Goal: Communication & Community: Answer question/provide support

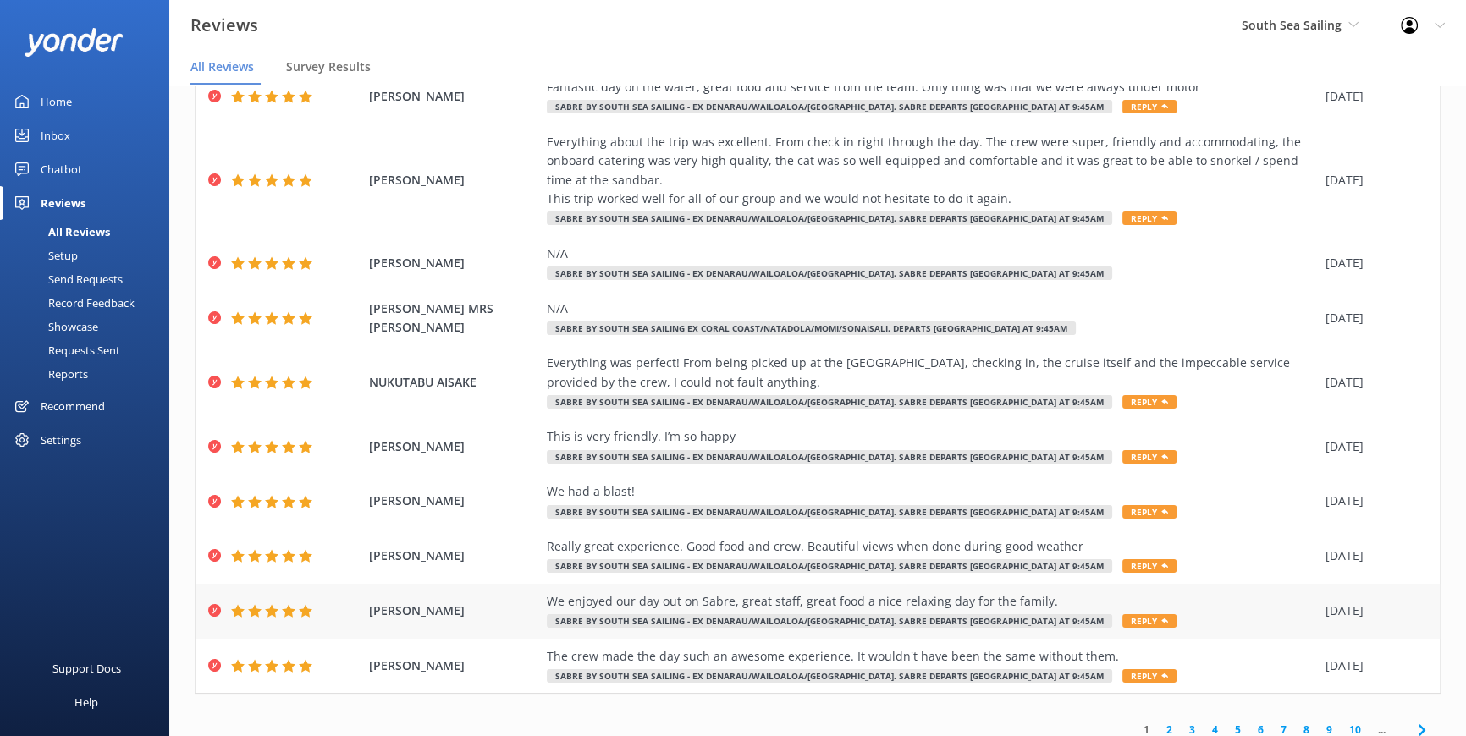
scroll to position [131, 0]
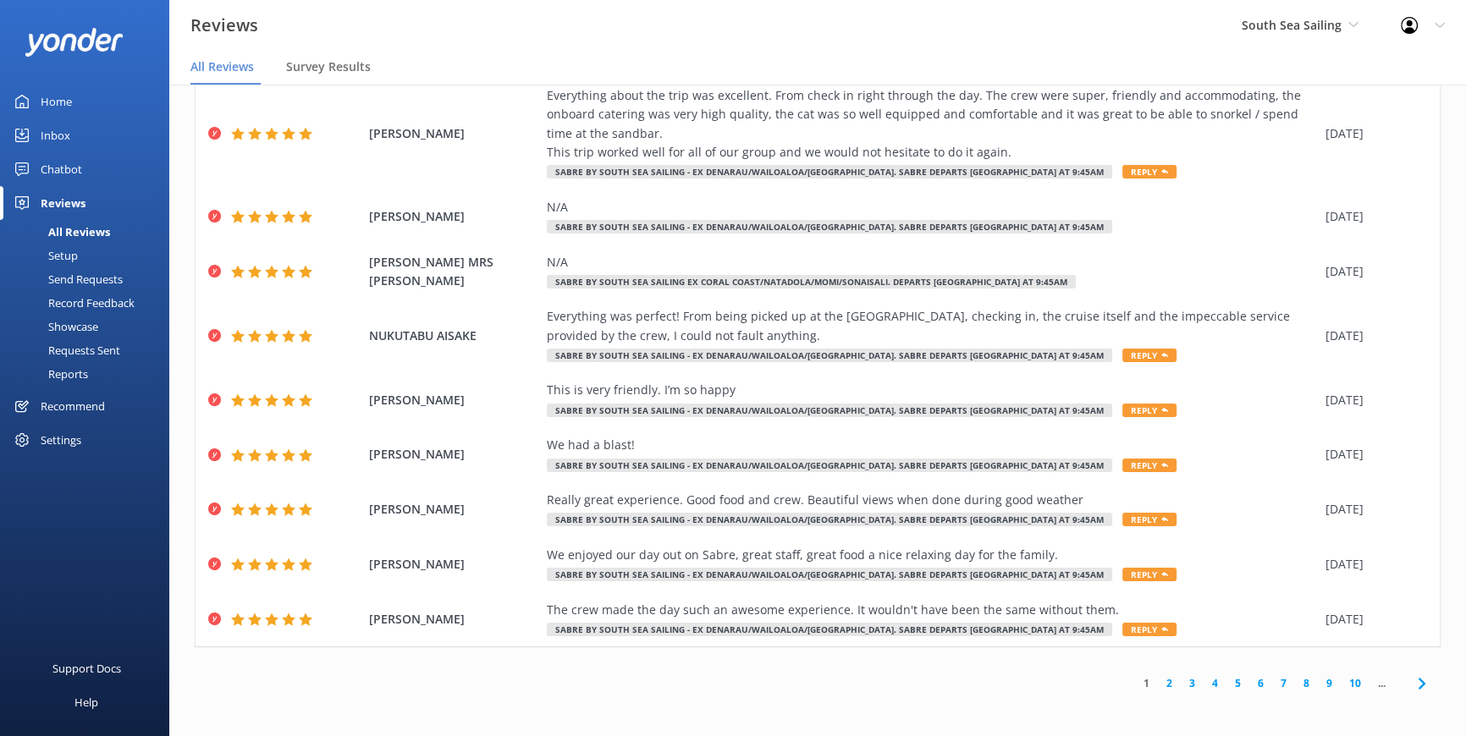
click at [1158, 681] on link "2" at bounding box center [1169, 683] width 23 height 16
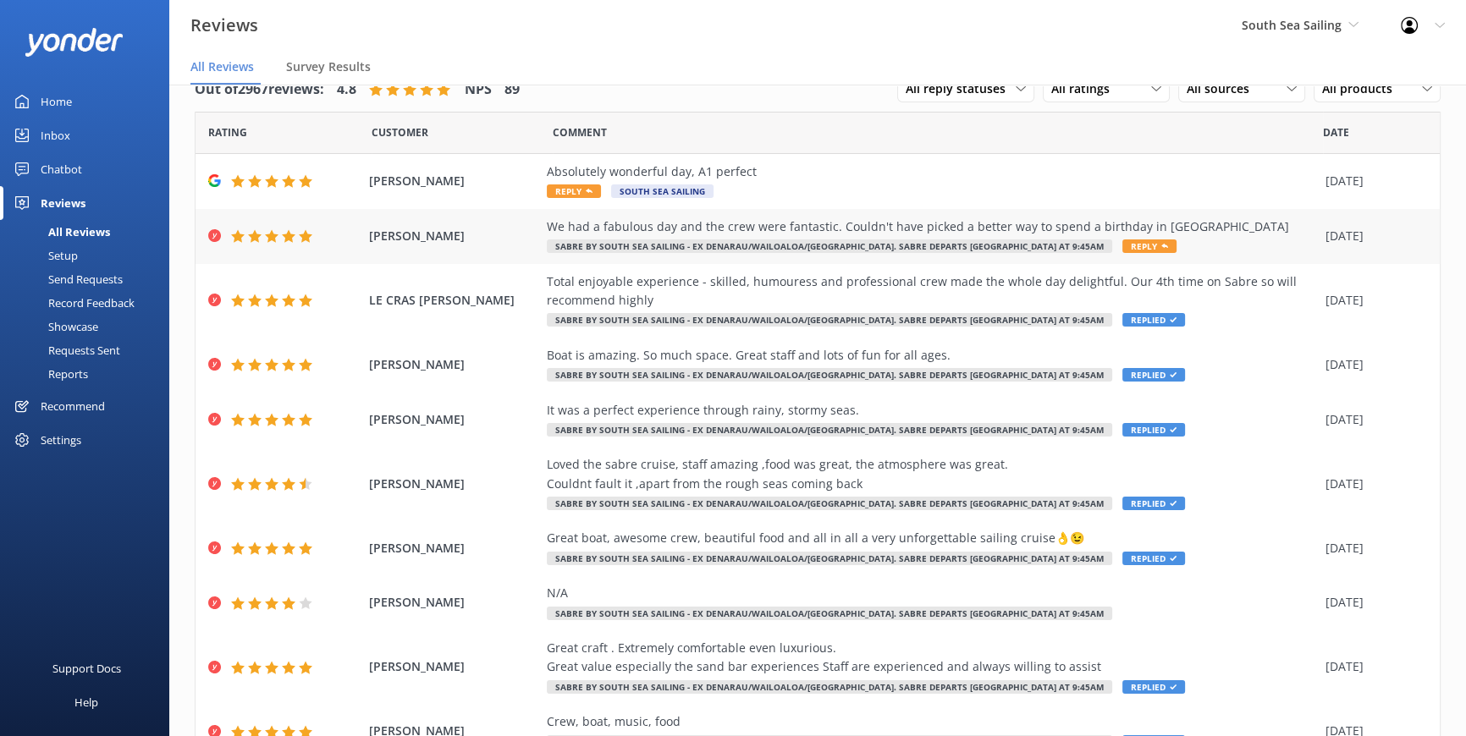
click at [1122, 245] on span "Reply" at bounding box center [1149, 247] width 54 height 14
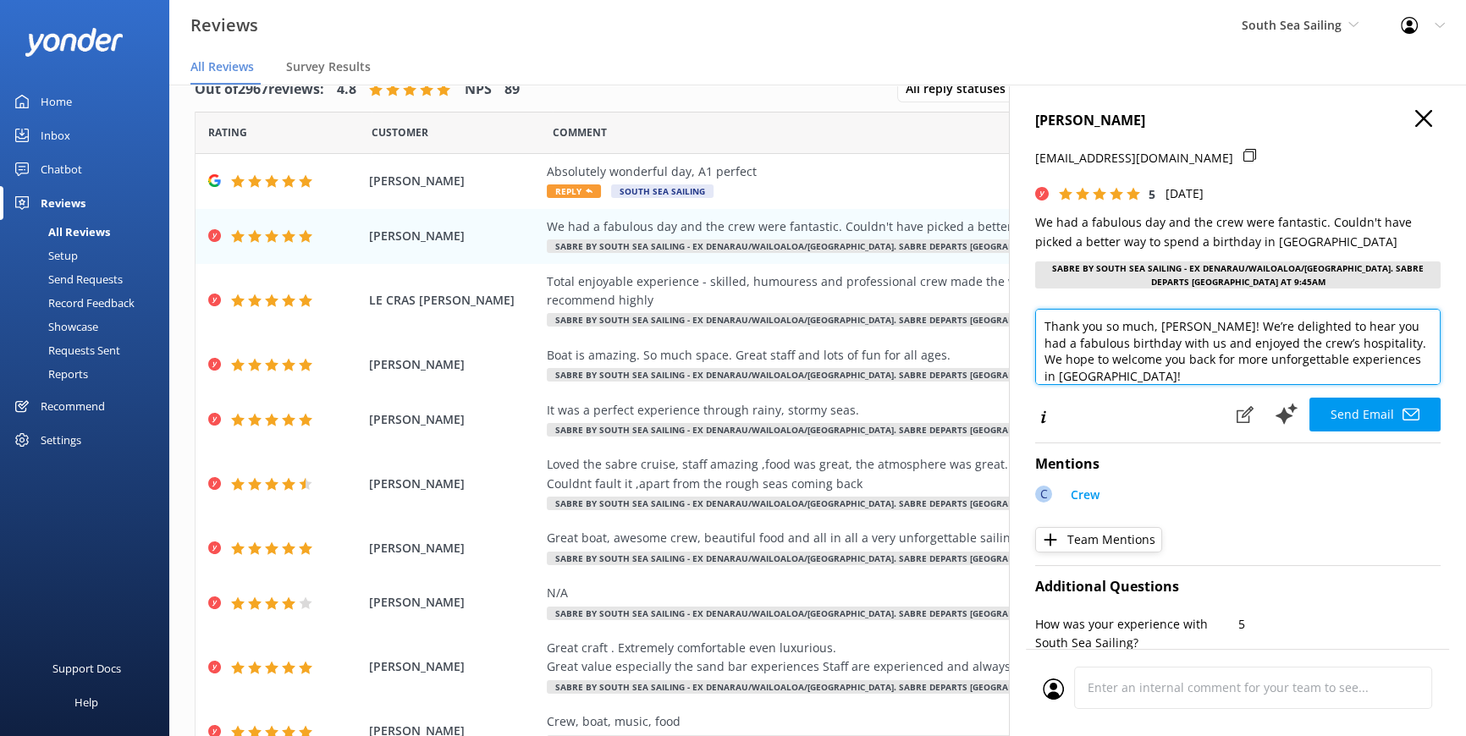
click at [1042, 328] on textarea "Thank you so much, [PERSON_NAME]! We’re delighted to hear you had a fabulous bi…" at bounding box center [1237, 347] width 405 height 76
drag, startPoint x: 1212, startPoint y: 325, endPoint x: 1029, endPoint y: 330, distance: 182.9
click at [1029, 330] on div "[PERSON_NAME] [PERSON_NAME][EMAIL_ADDRESS][DOMAIN_NAME] 5 [DATE] We had a fabul…" at bounding box center [1237, 453] width 457 height 736
click at [1329, 361] on textarea "[PERSON_NAME], We’re delighted to hear you had a fabulous birthday with us and …" at bounding box center [1237, 347] width 405 height 76
type textarea "[PERSON_NAME], We’re delighted to hear you had a fabulous birthday with us and …"
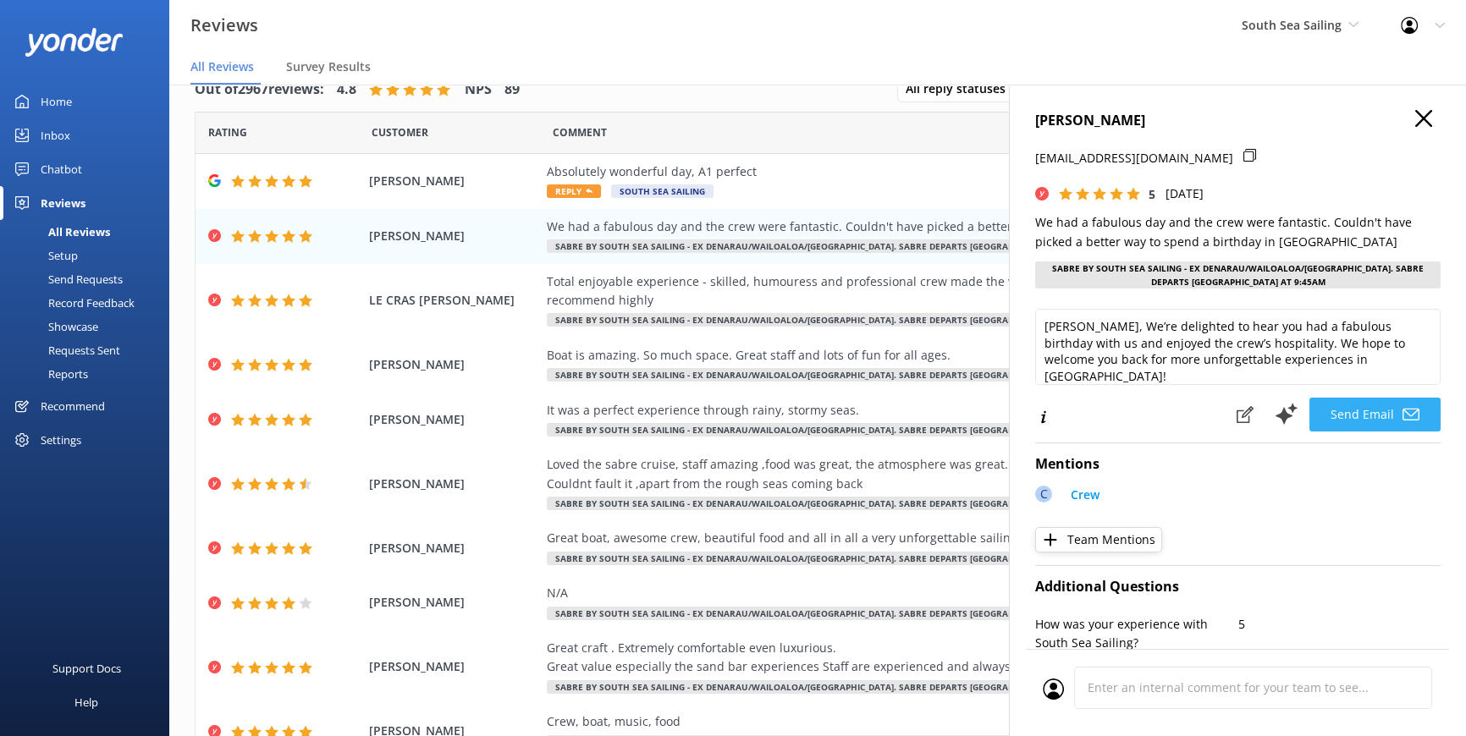
click at [1347, 429] on div "[PERSON_NAME] [PERSON_NAME][EMAIL_ADDRESS][DOMAIN_NAME] 5 [DATE] We had a fabul…" at bounding box center [1237, 453] width 457 height 736
drag, startPoint x: 1347, startPoint y: 429, endPoint x: 1353, endPoint y: 413, distance: 17.1
click at [1353, 413] on button "Send Email" at bounding box center [1374, 415] width 131 height 34
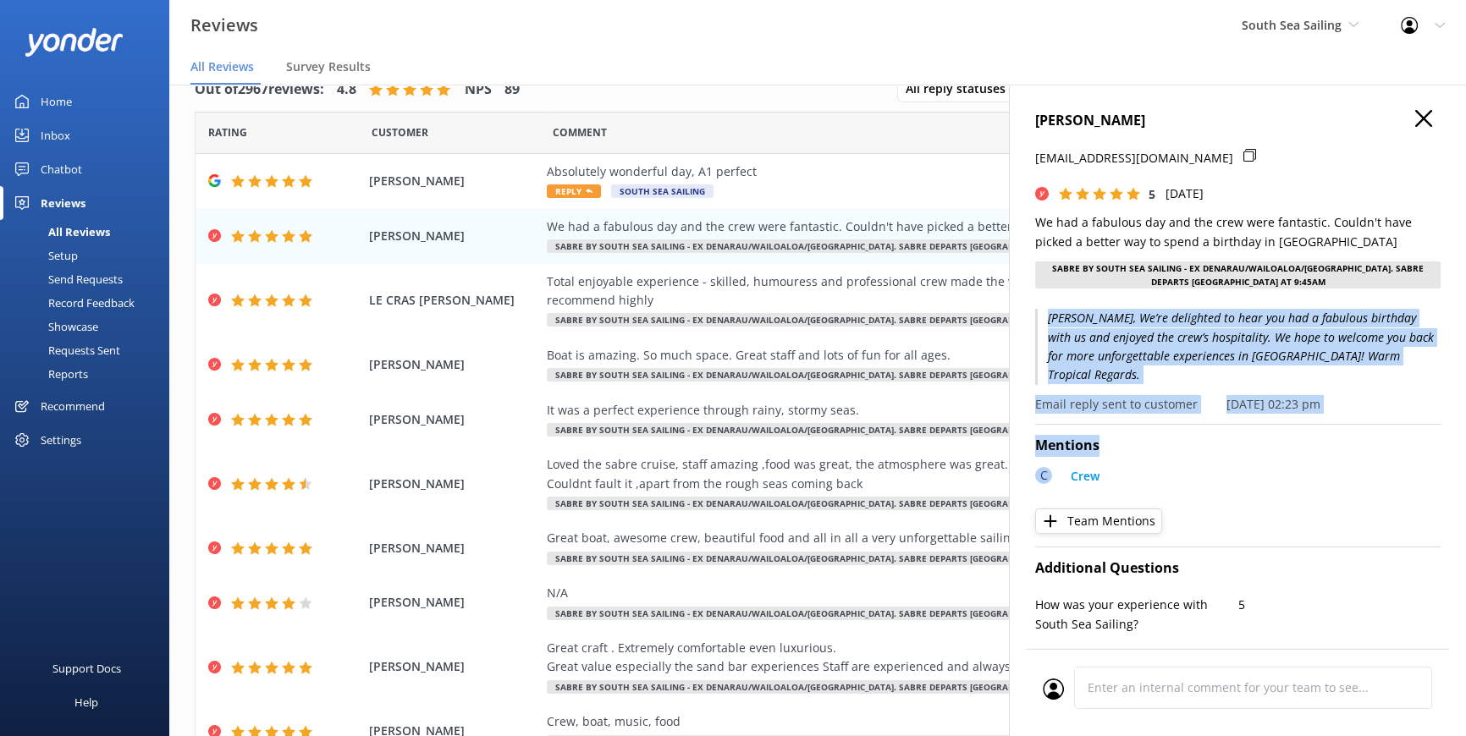
click at [1297, 435] on h4 "Mentions" at bounding box center [1237, 446] width 405 height 22
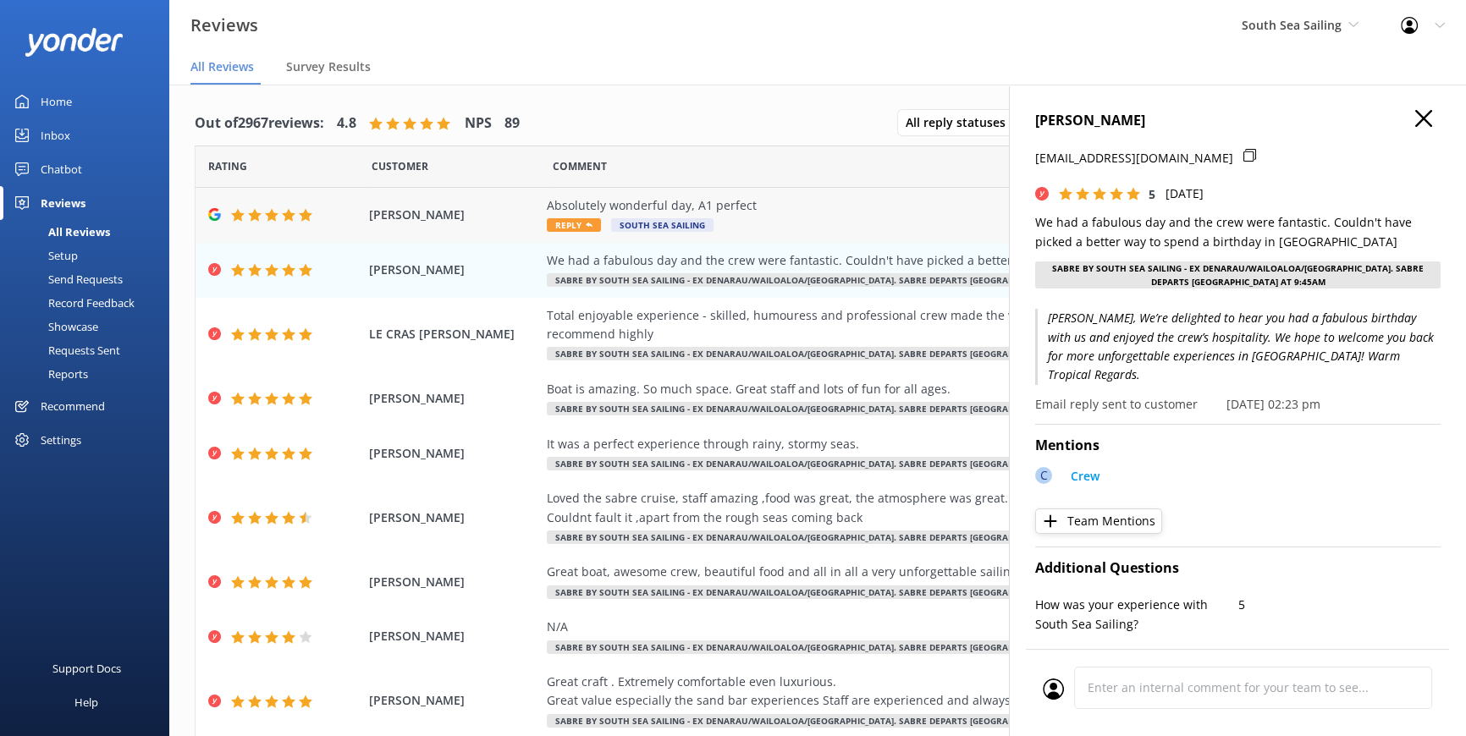
click at [559, 223] on span "Reply" at bounding box center [574, 225] width 54 height 14
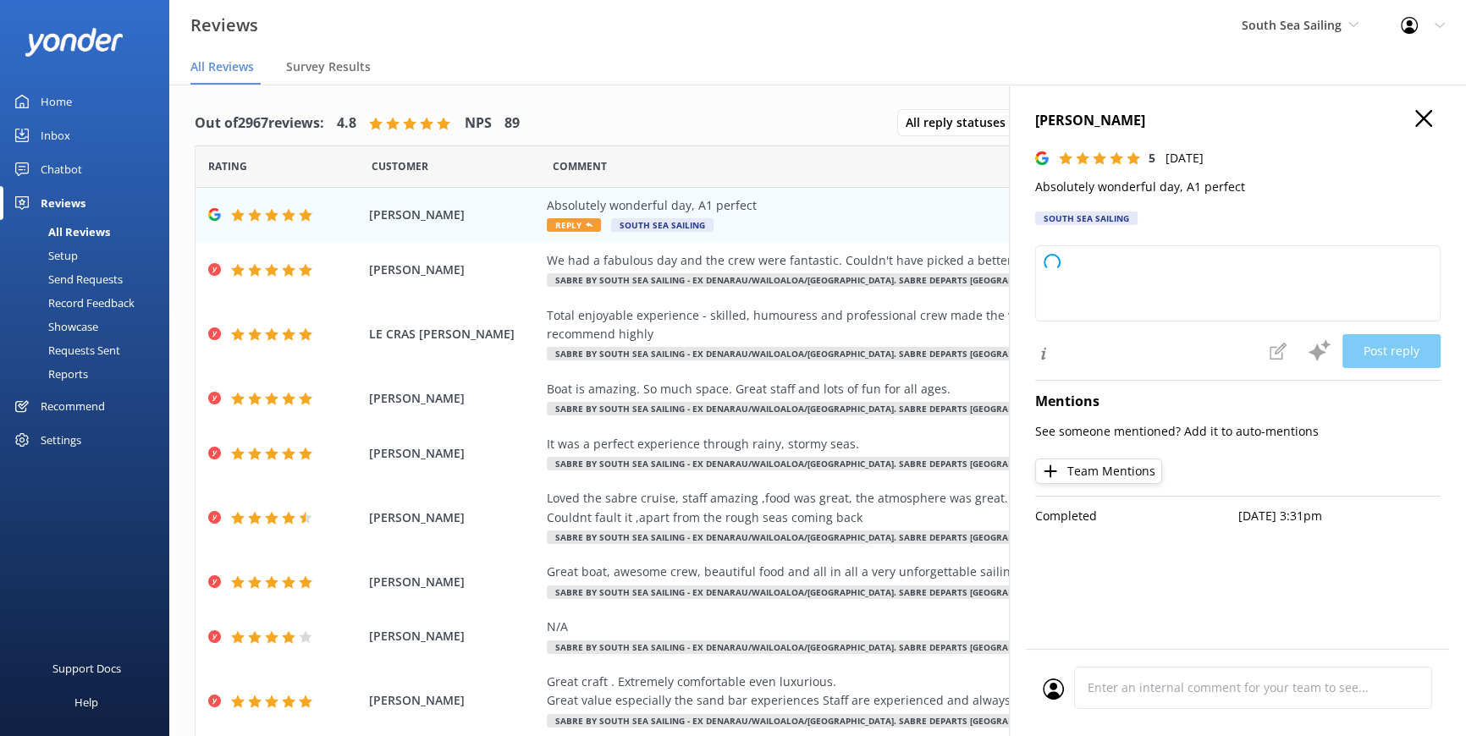
type textarea "Thank you so much for your wonderful feedback! We’re delighted to hear you had …"
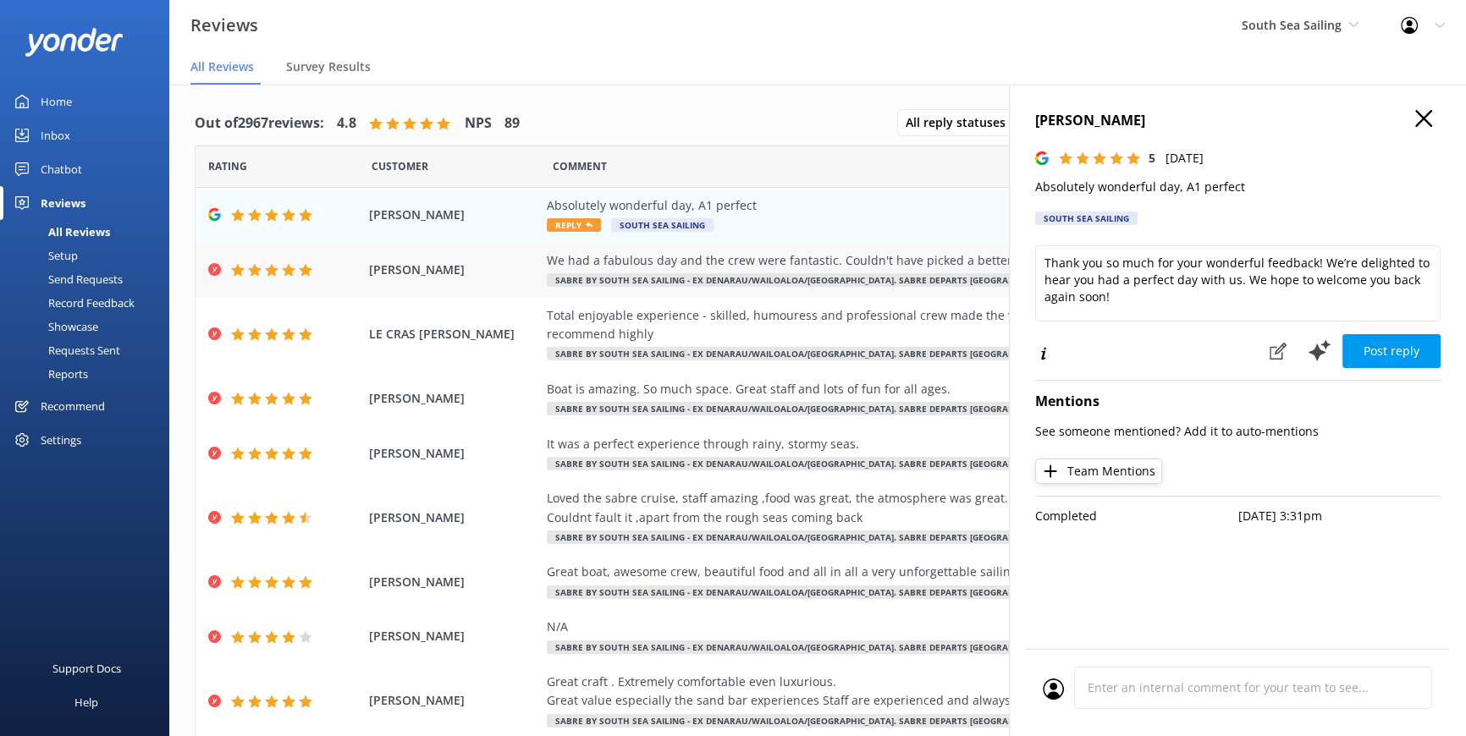
click at [761, 262] on div "We had a fabulous day and the crew were fantastic. Couldn't have picked a bette…" at bounding box center [932, 260] width 770 height 19
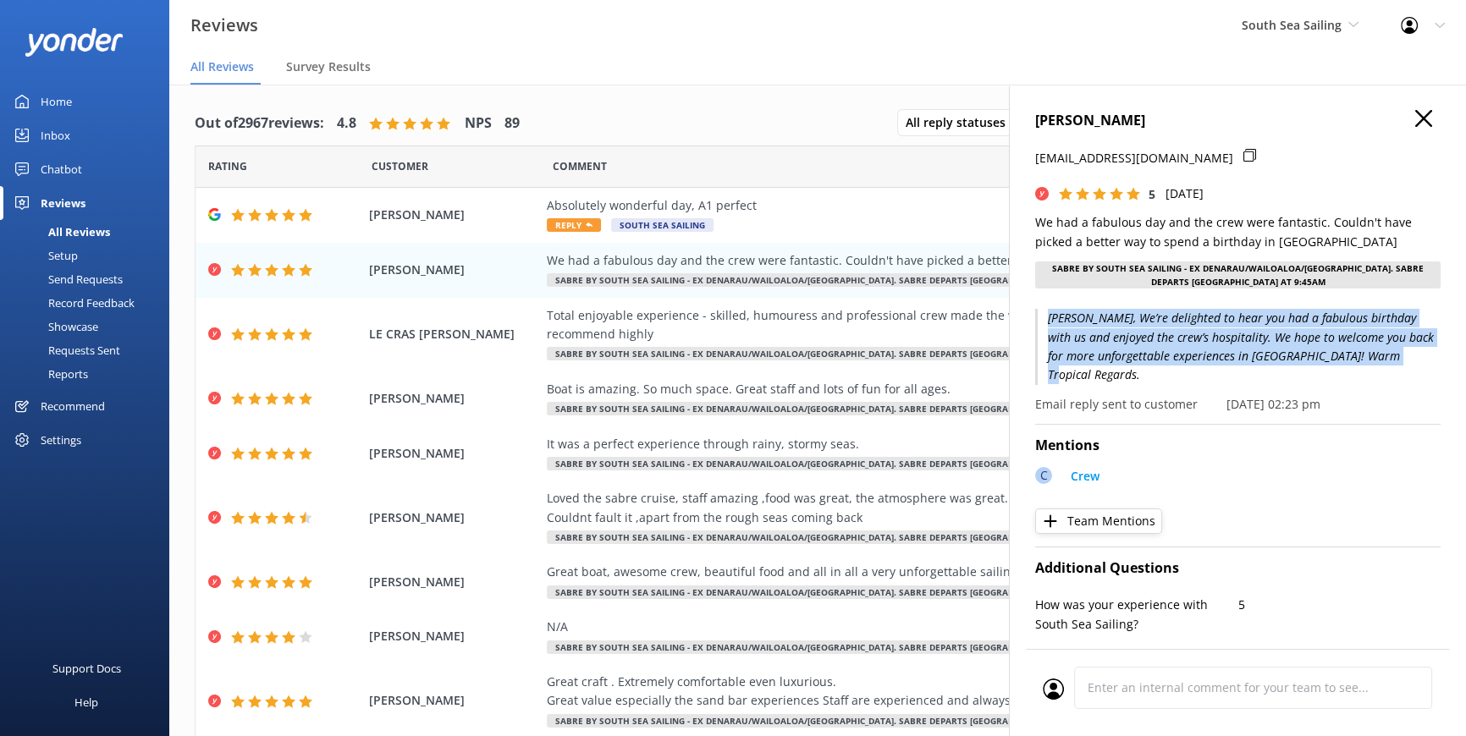
drag, startPoint x: 1374, startPoint y: 350, endPoint x: 1048, endPoint y: 308, distance: 328.5
click at [1048, 309] on p "[PERSON_NAME], We’re delighted to hear you had a fabulous birthday with us and …" at bounding box center [1237, 347] width 405 height 76
drag, startPoint x: 1048, startPoint y: 308, endPoint x: 1175, endPoint y: 333, distance: 129.5
copy p "[PERSON_NAME], We’re delighted to hear you had a fabulous birthday with us and …"
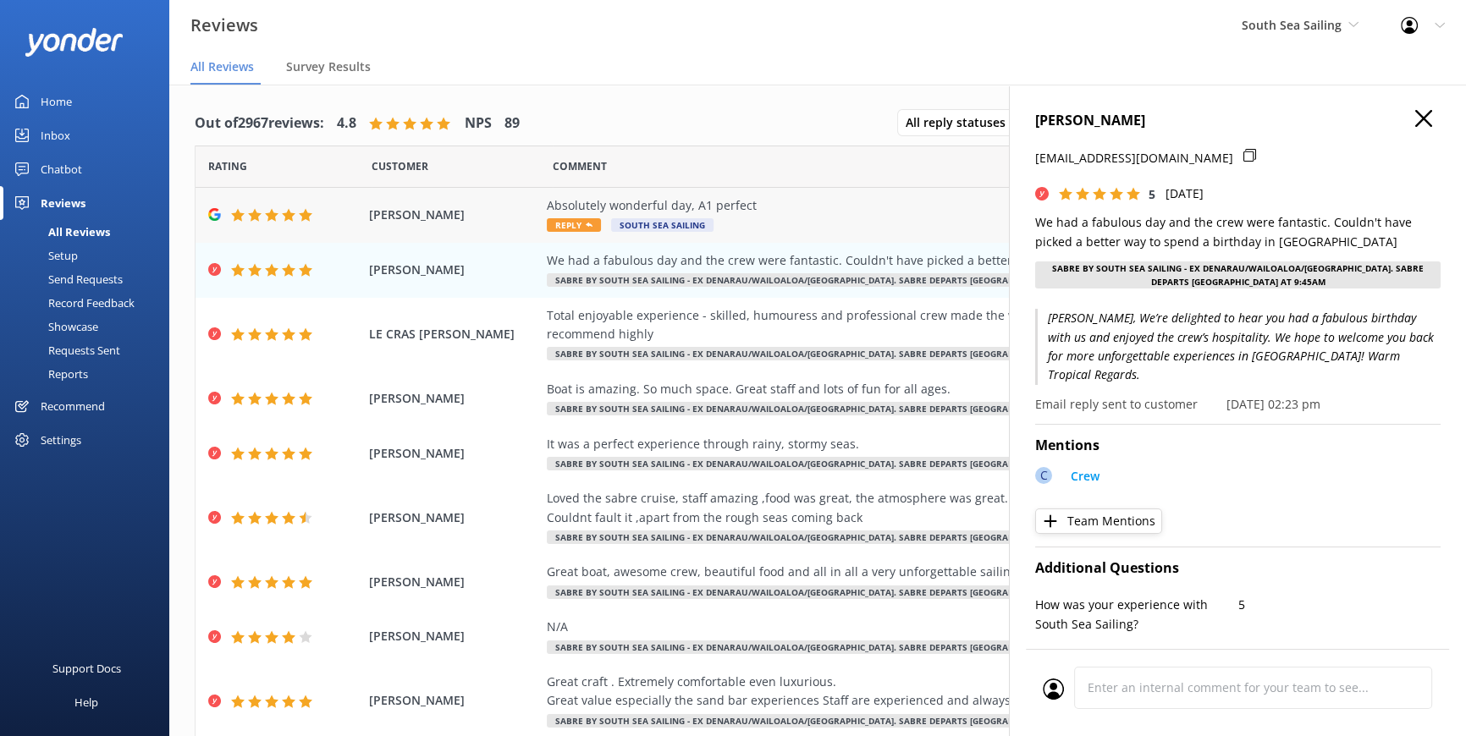
click at [571, 220] on span "Reply" at bounding box center [574, 225] width 54 height 14
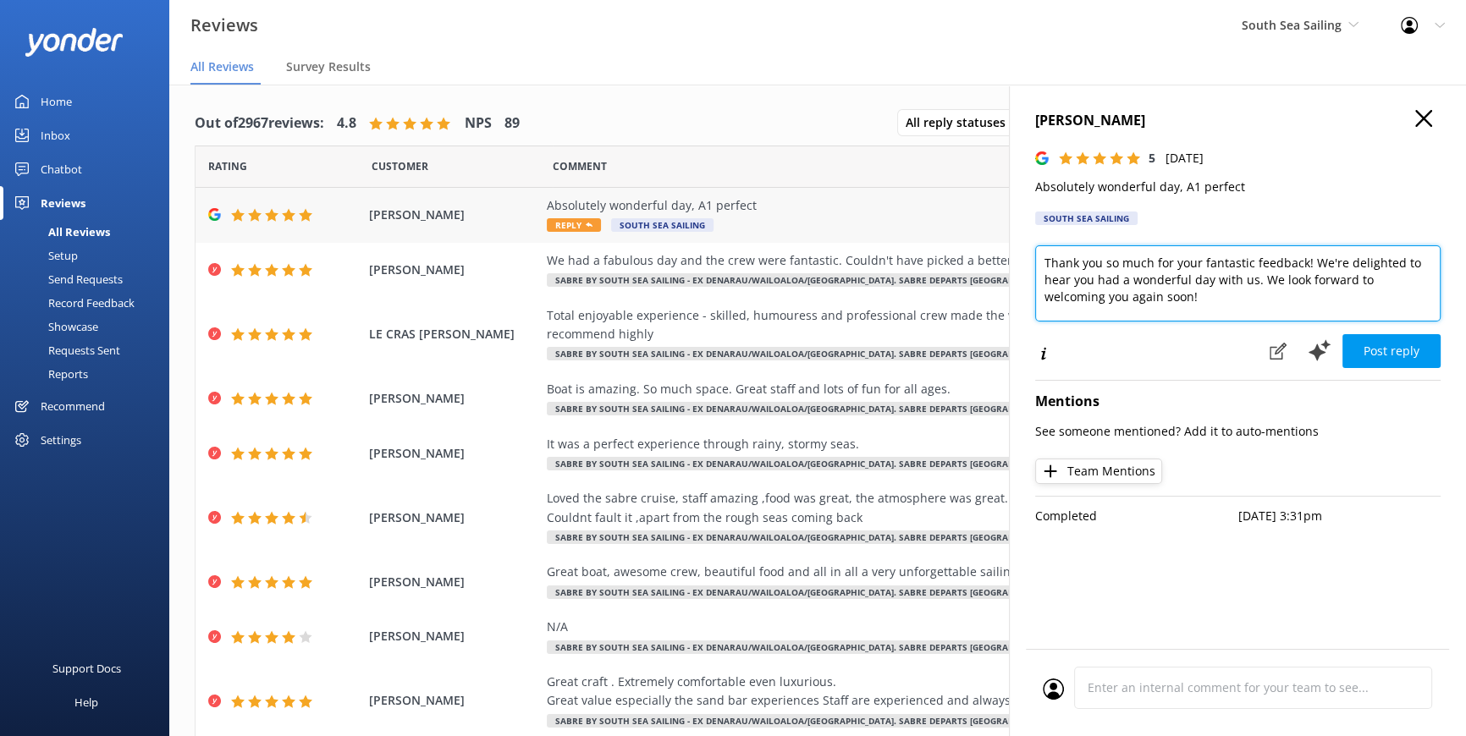
drag, startPoint x: 1142, startPoint y: 300, endPoint x: 922, endPoint y: 212, distance: 237.0
click at [922, 212] on div "Out of 2967 reviews: 4.8 NPS 89 All reply statuses All reply statuses Needs a r…" at bounding box center [817, 428] width 1297 height 686
paste textarea "[PERSON_NAME], We’re delighted to hear you had a fabulous birthday with us and …"
type textarea "[PERSON_NAME], We’re delighted to hear you had a fabulous birthday with us and …"
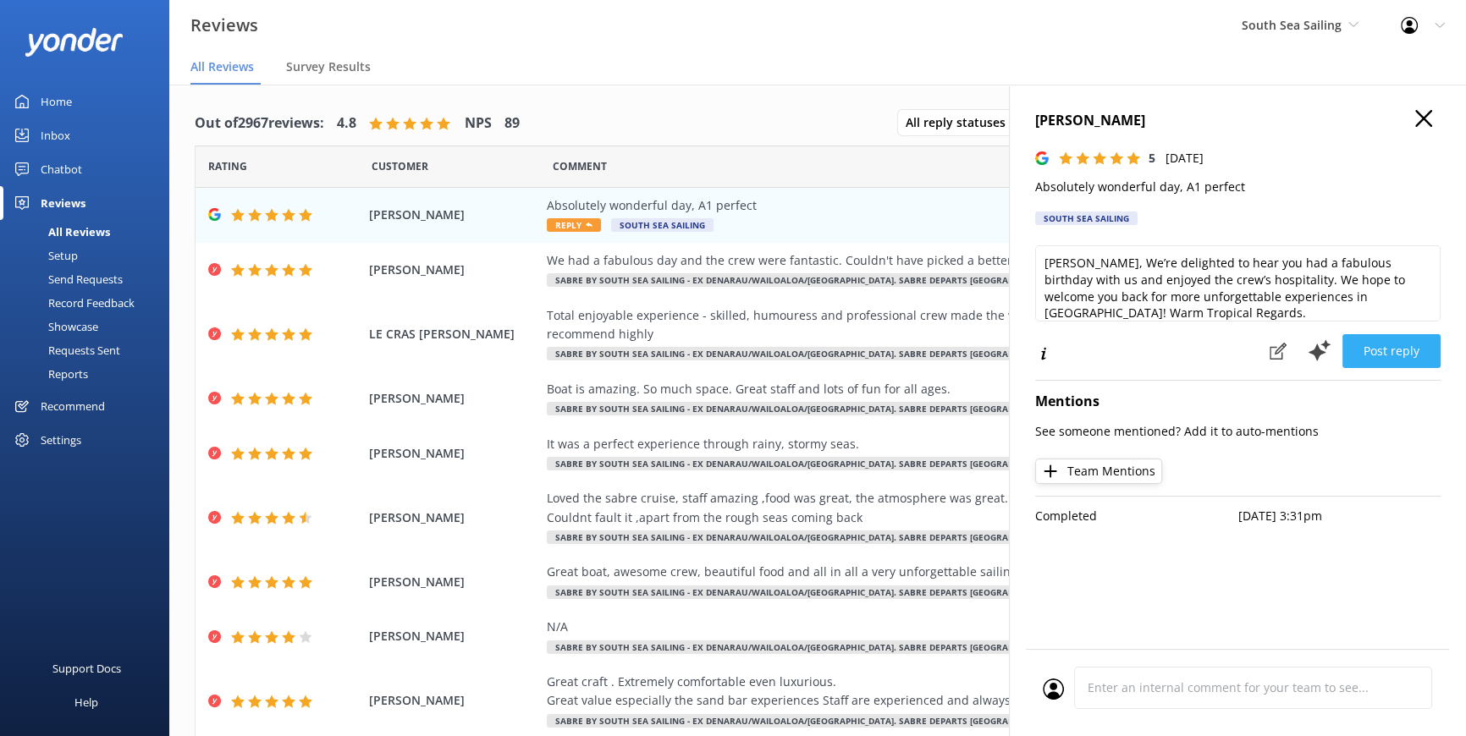
click at [1397, 350] on button "Post reply" at bounding box center [1391, 351] width 98 height 34
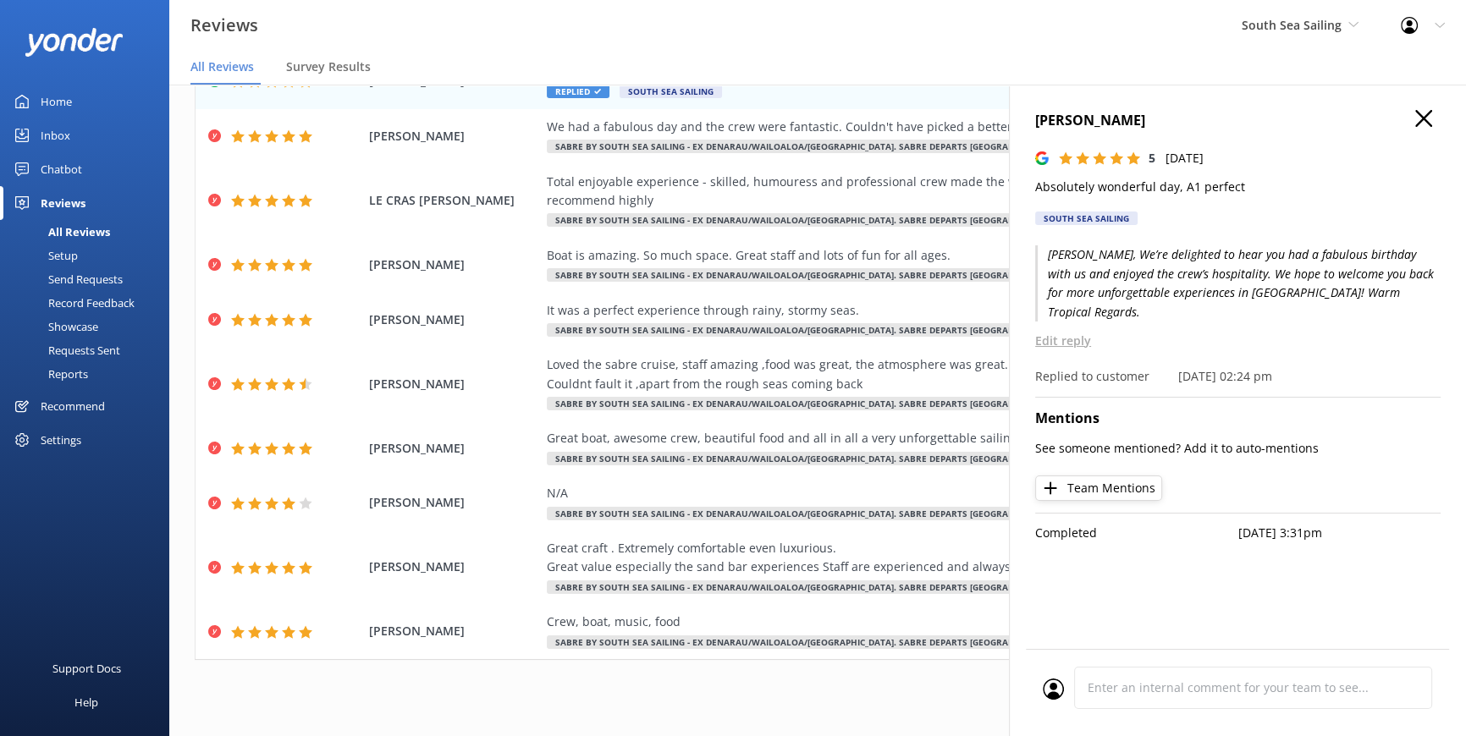
scroll to position [34, 0]
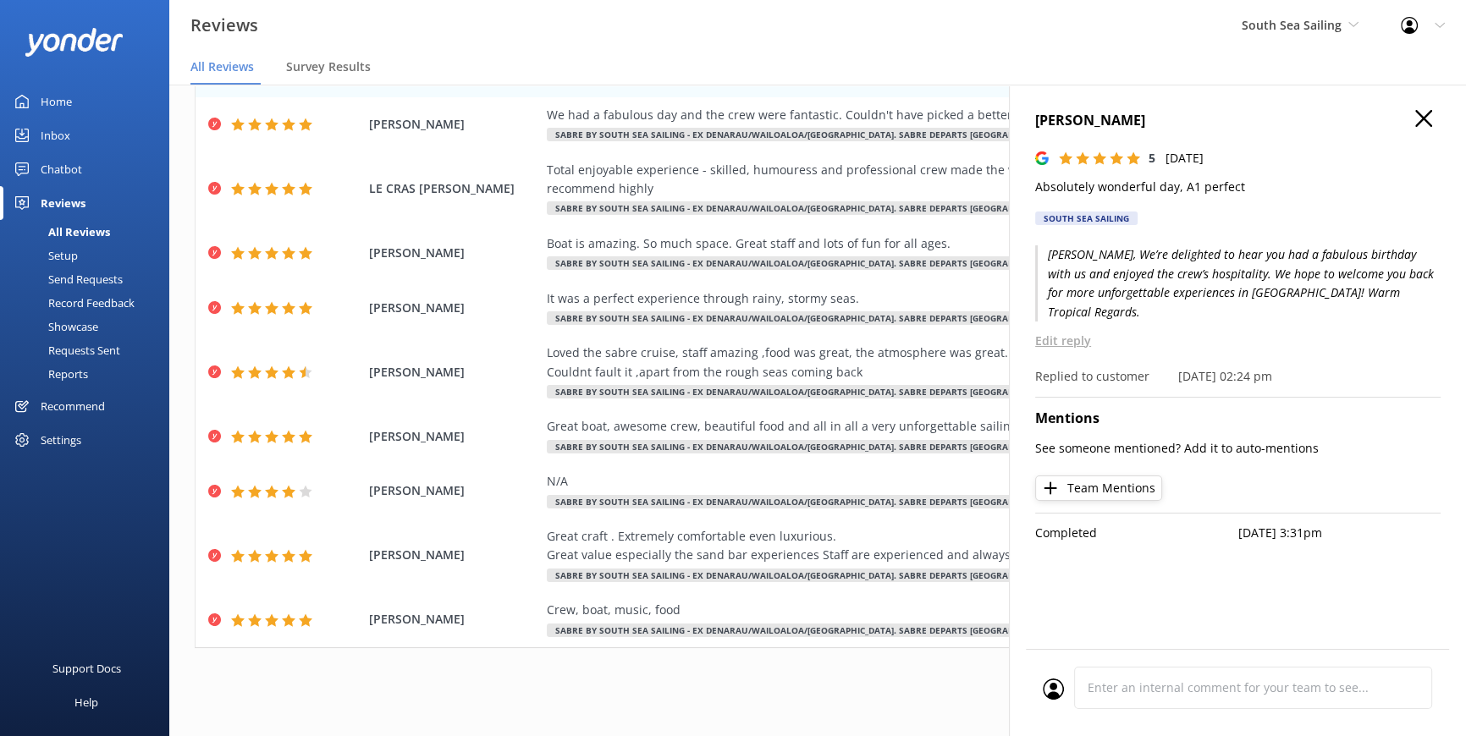
click at [1419, 111] on icon at bounding box center [1423, 118] width 17 height 17
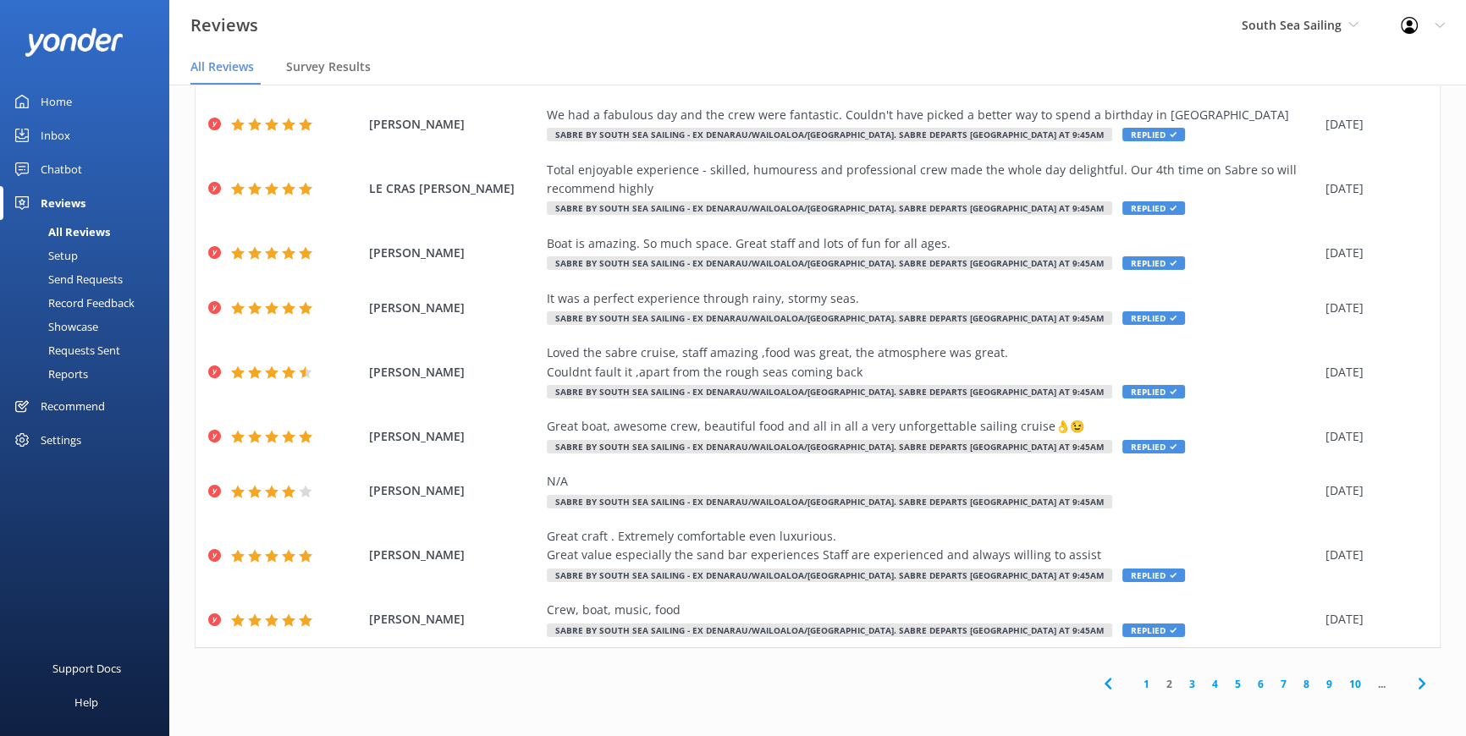
click at [1135, 686] on link "1" at bounding box center [1146, 684] width 23 height 16
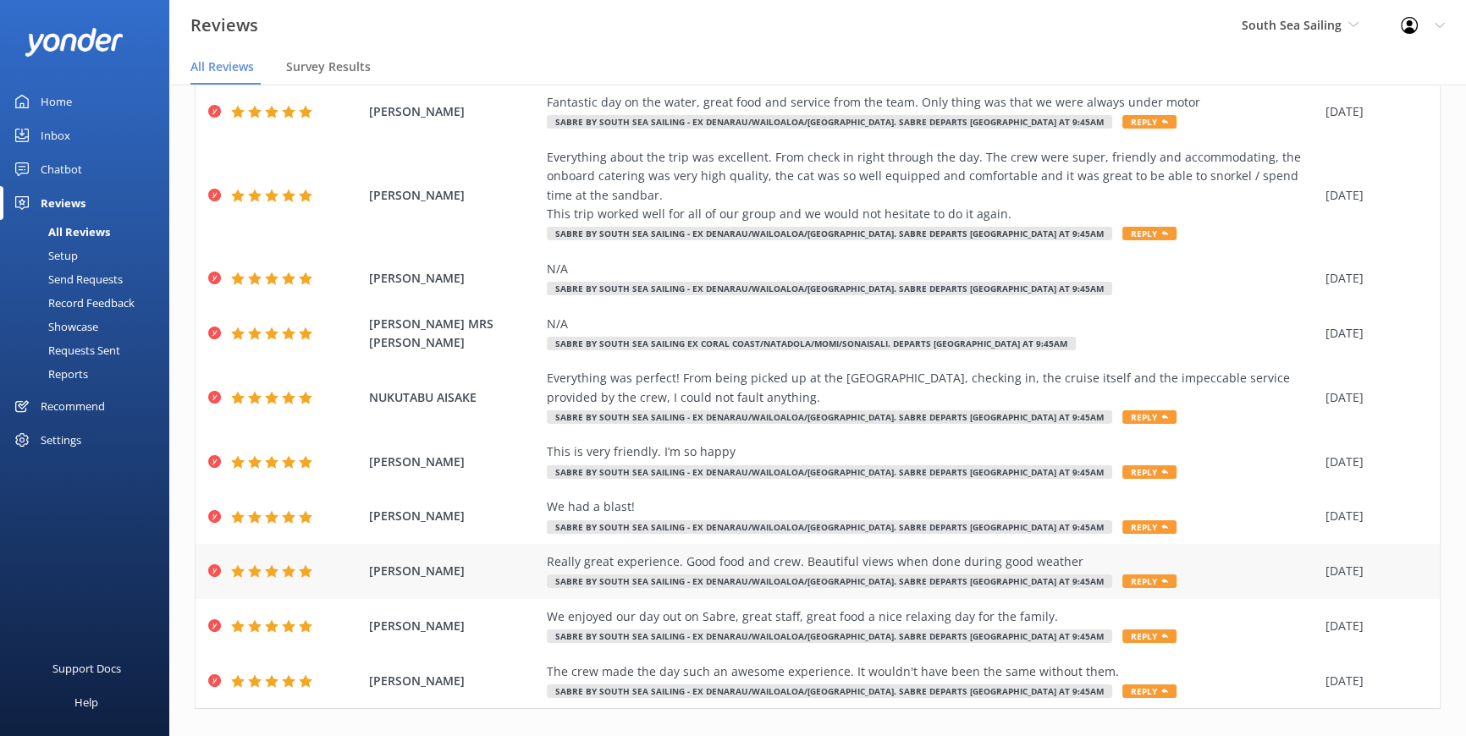
scroll to position [131, 0]
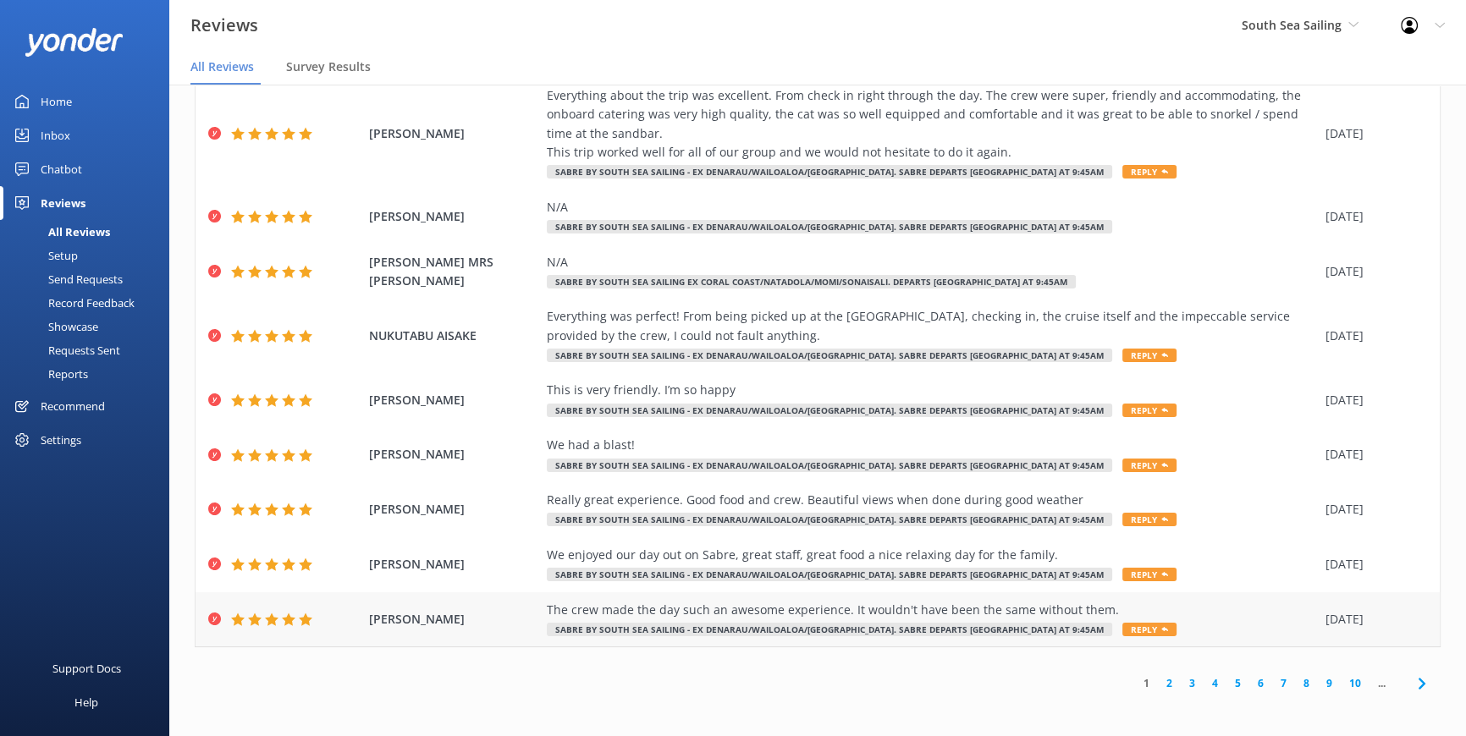
drag, startPoint x: 837, startPoint y: 434, endPoint x: 1049, endPoint y: 627, distance: 286.4
click at [1122, 627] on span "Reply" at bounding box center [1149, 630] width 54 height 14
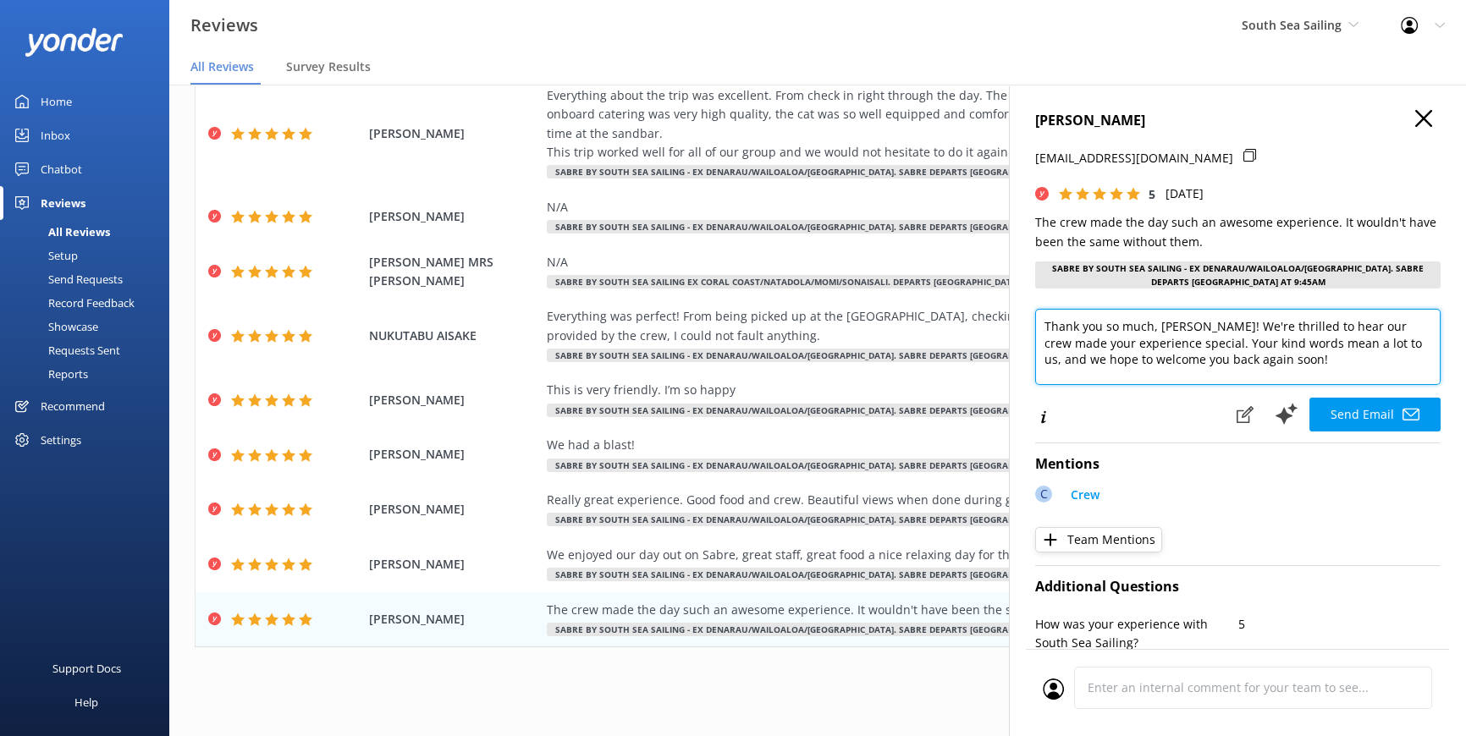
drag, startPoint x: 1159, startPoint y: 327, endPoint x: 1041, endPoint y: 325, distance: 117.7
click at [1041, 325] on textarea "Thank you so much, [PERSON_NAME]! We're thrilled to hear our crew made your exp…" at bounding box center [1237, 347] width 405 height 76
click at [1242, 356] on textarea "Bula Vinaka [PERSON_NAME]! We're thrilled to hear our crew made your experience…" at bounding box center [1237, 347] width 405 height 76
click at [1150, 373] on textarea "Bula Vinaka [PERSON_NAME]! We're thrilled to hear our crew made your experience…" at bounding box center [1237, 347] width 405 height 76
click at [1268, 375] on textarea "Bula Vinaka [PERSON_NAME]! We're thrilled to hear our crew made your experience…" at bounding box center [1237, 347] width 405 height 76
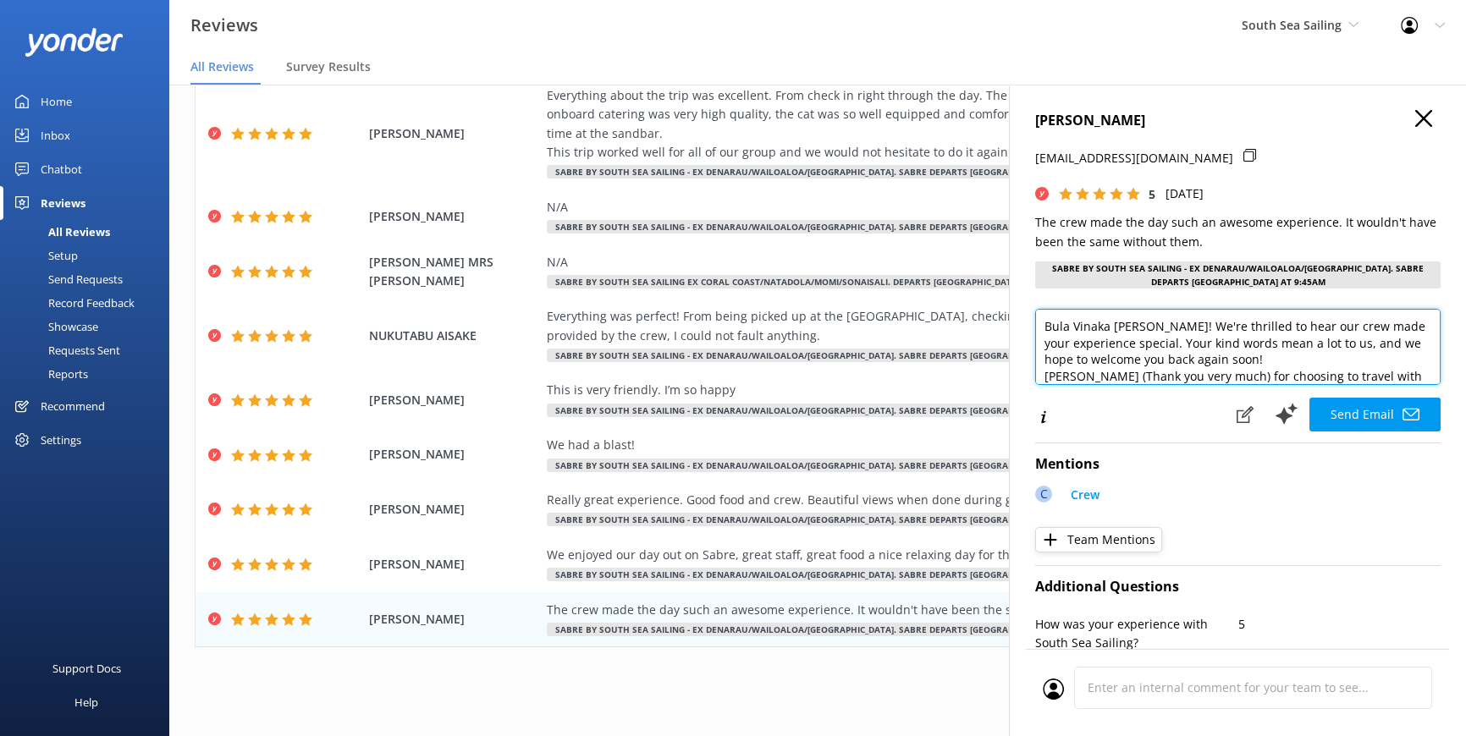
scroll to position [16, 0]
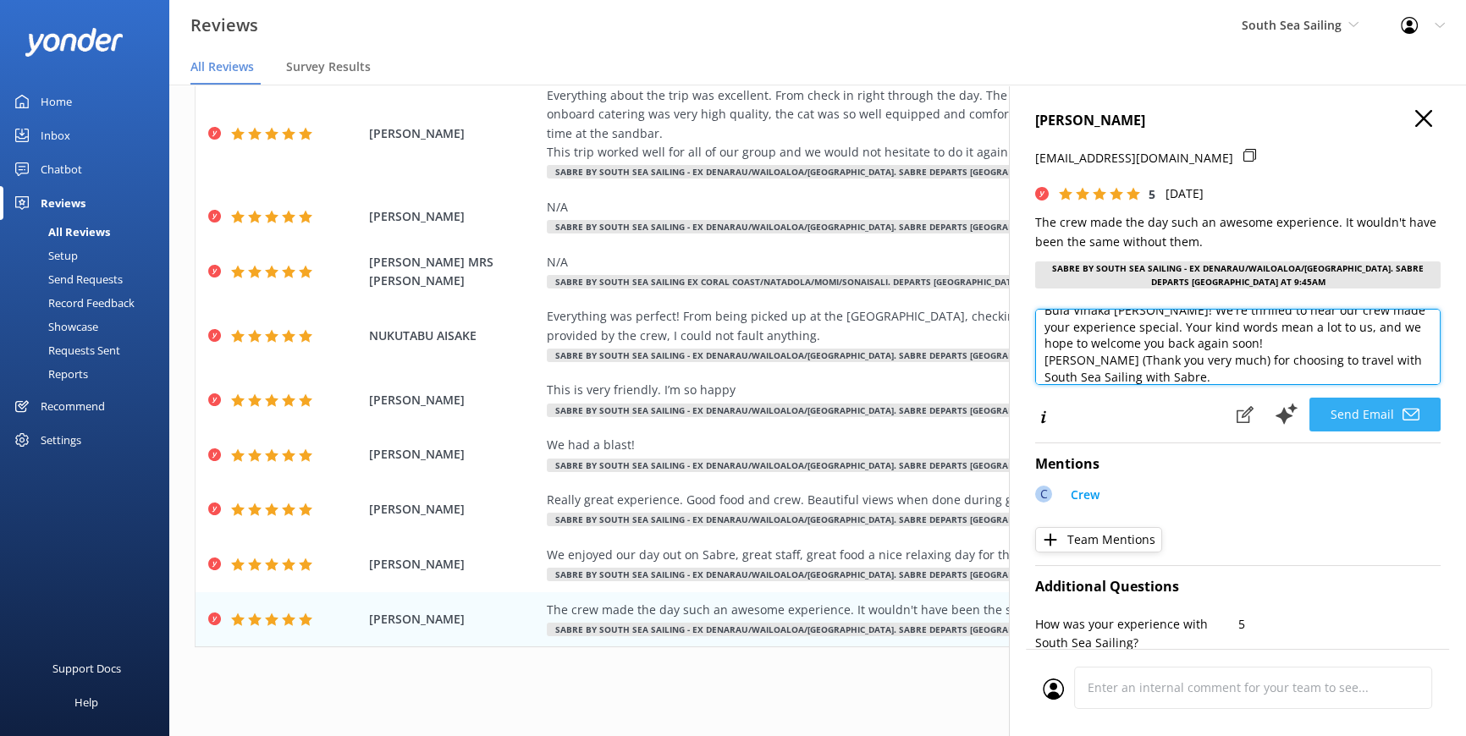
type textarea "Bula Vinaka [PERSON_NAME]! We're thrilled to hear our crew made your experience…"
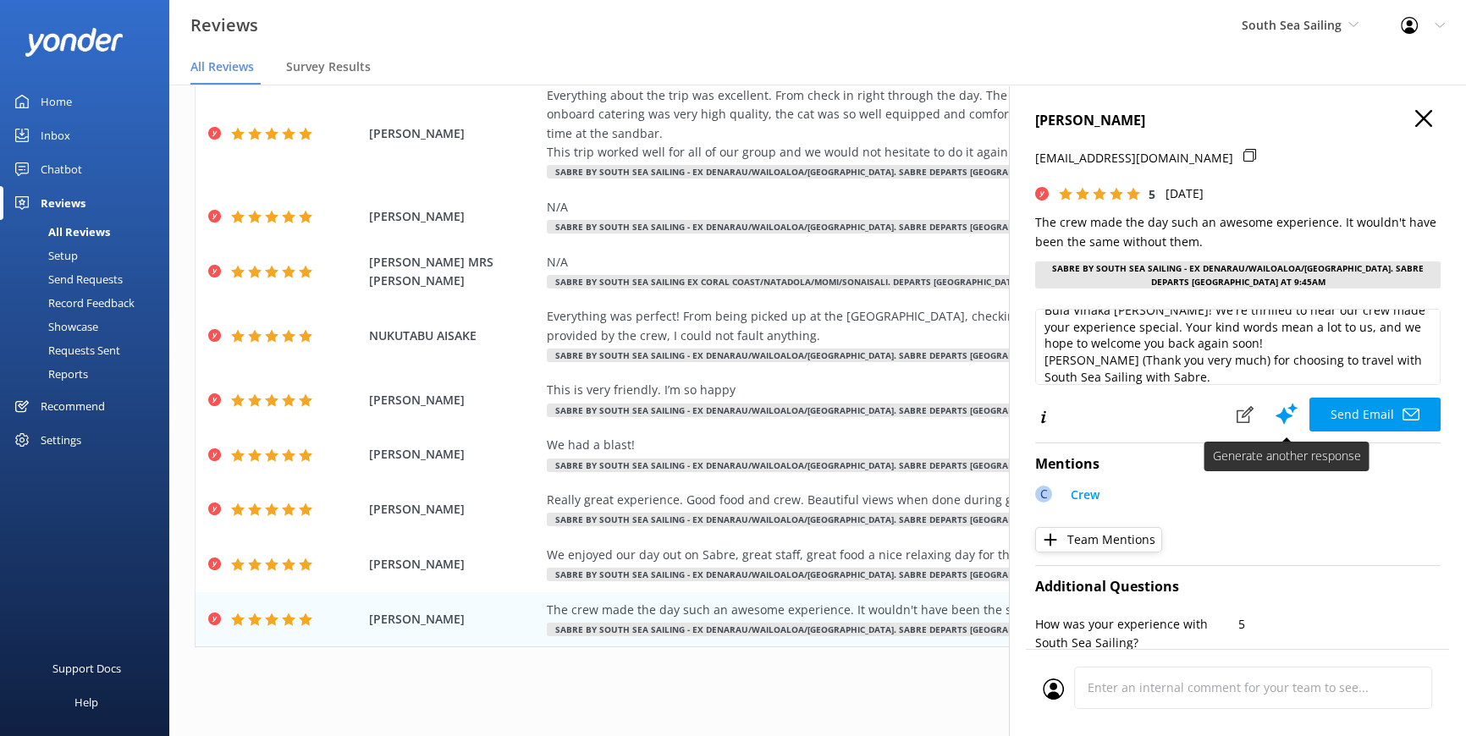
click at [1332, 405] on button "Send Email" at bounding box center [1374, 415] width 131 height 34
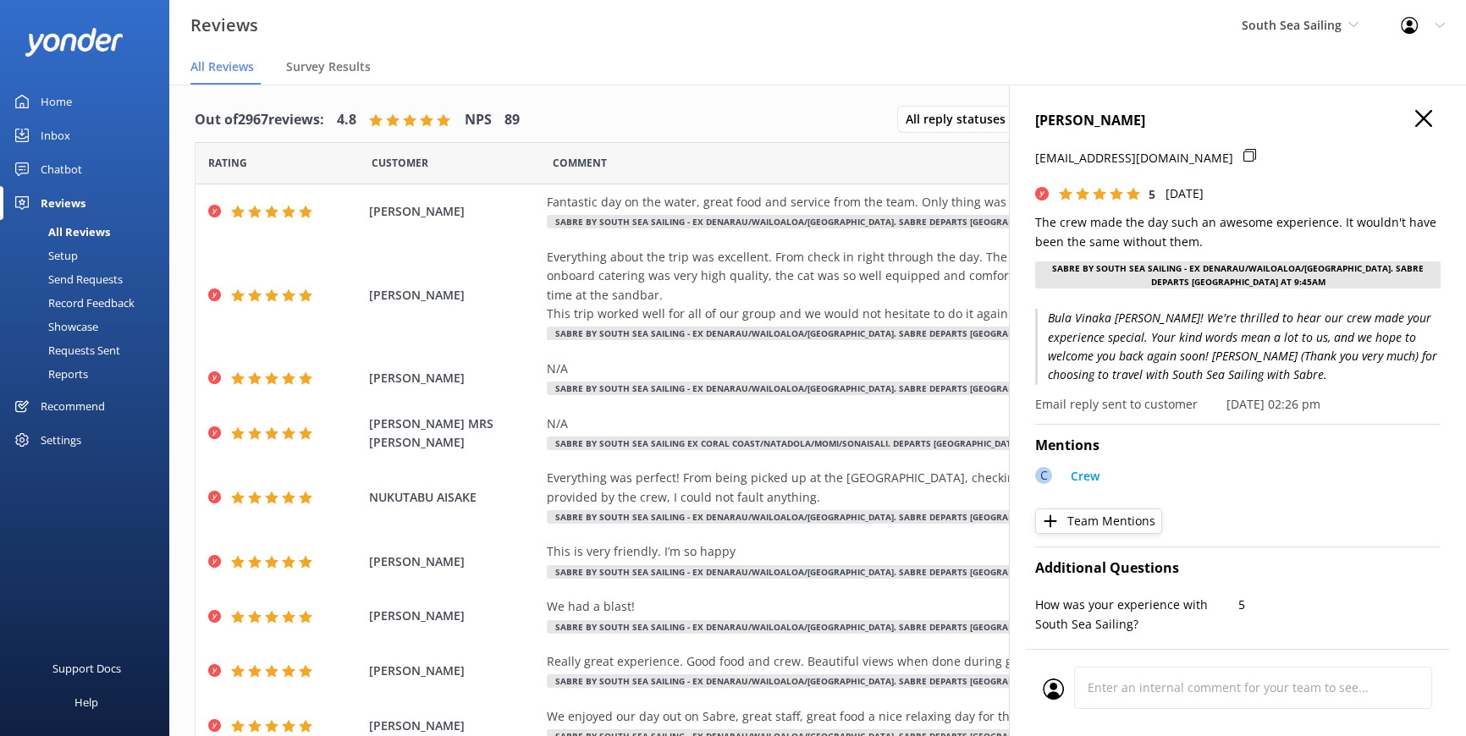
scroll to position [0, 0]
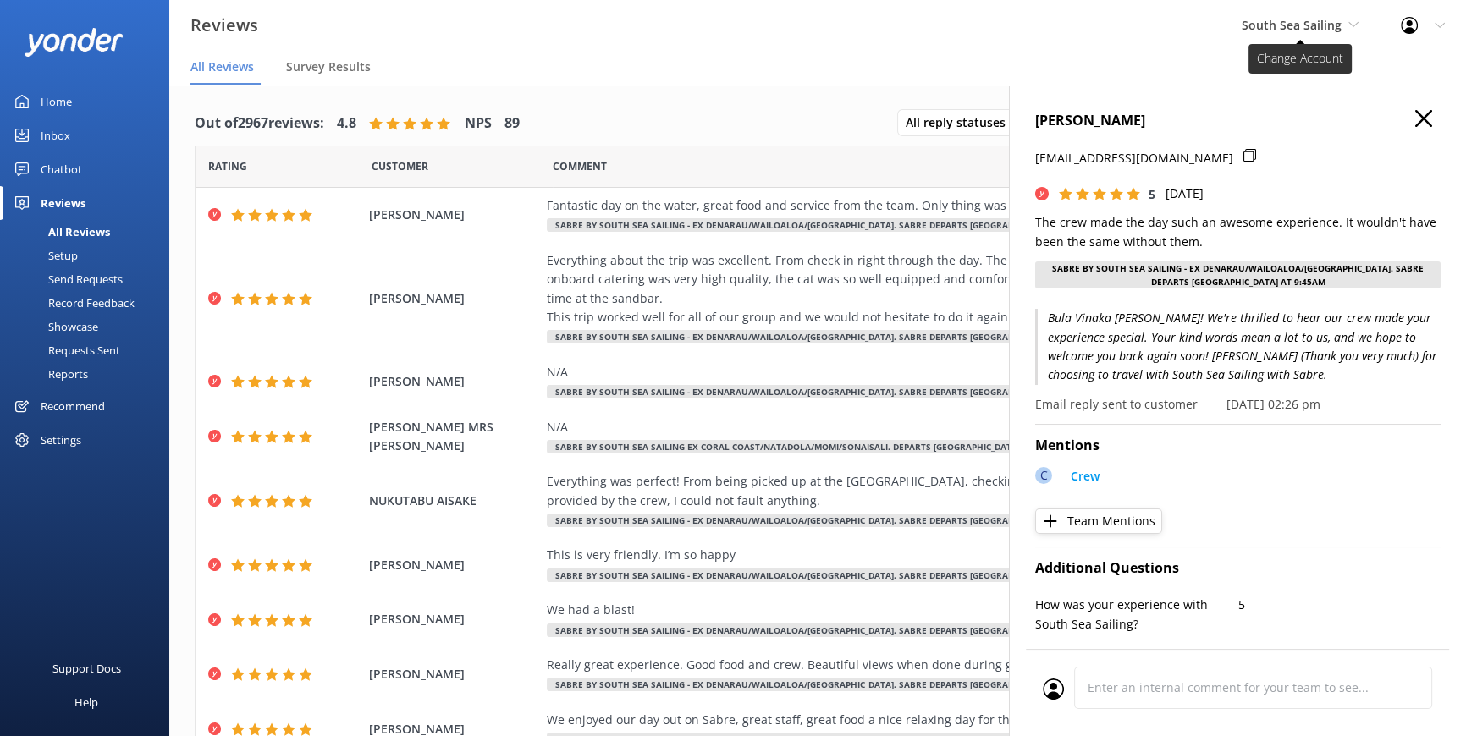
click at [1317, 28] on span "South Sea Sailing" at bounding box center [1292, 25] width 100 height 16
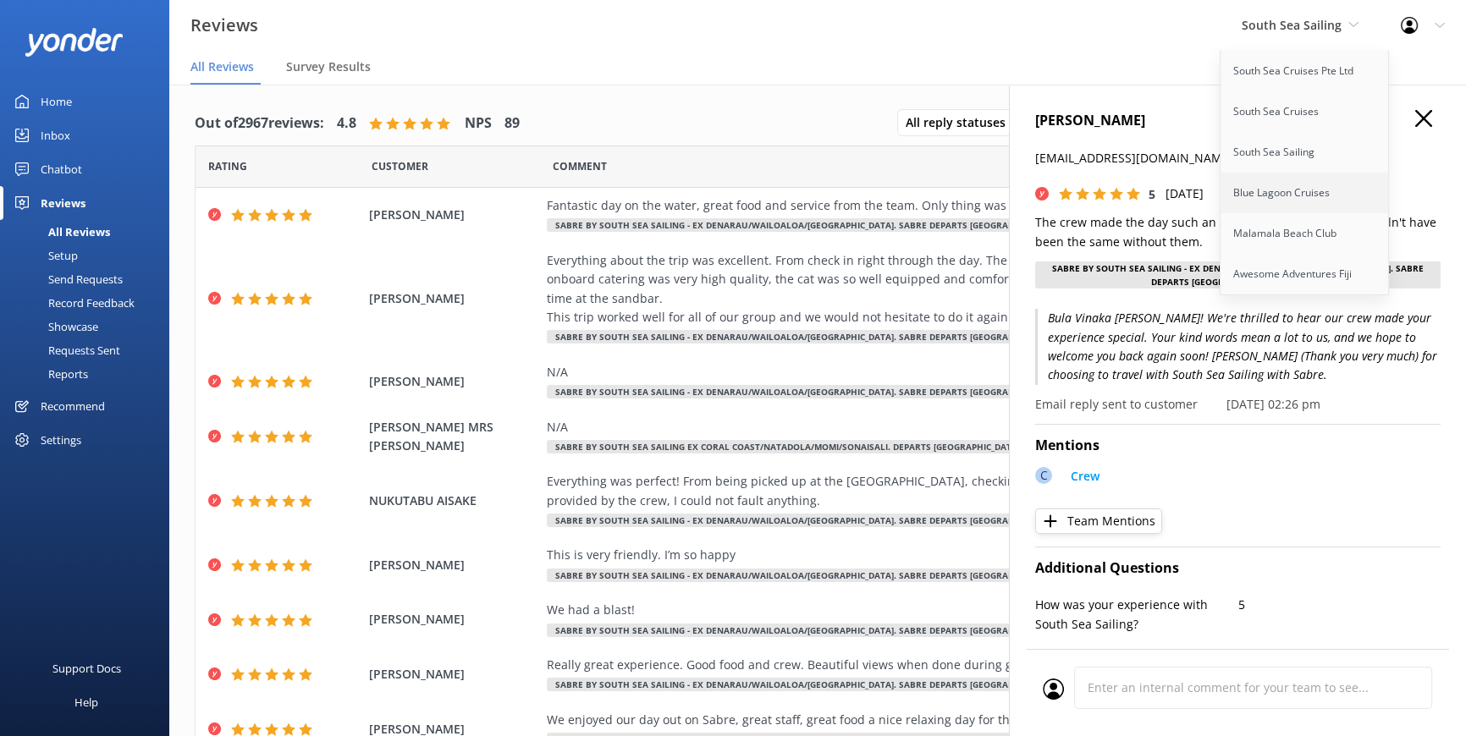
click at [1266, 199] on link "Blue Lagoon Cruises" at bounding box center [1305, 193] width 169 height 41
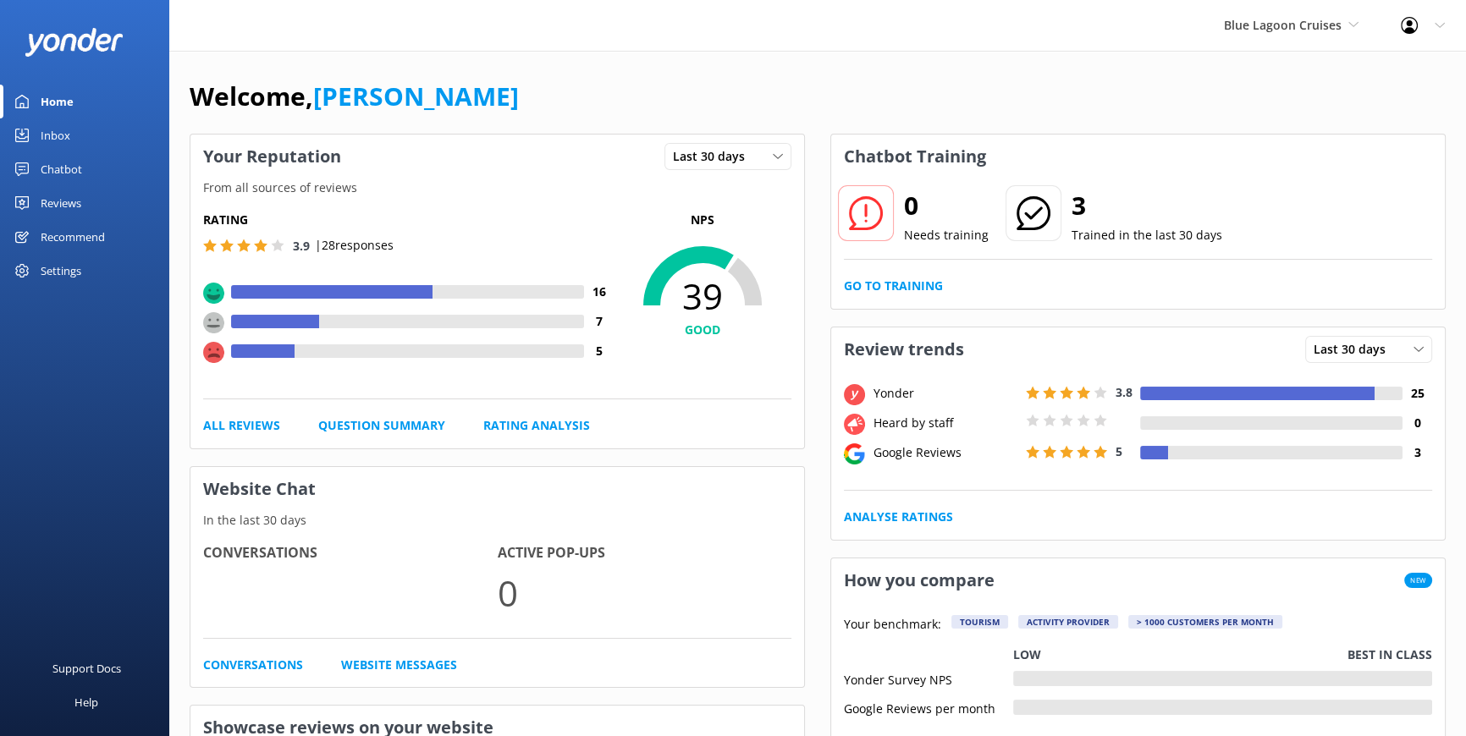
click at [58, 195] on div "Reviews" at bounding box center [61, 203] width 41 height 34
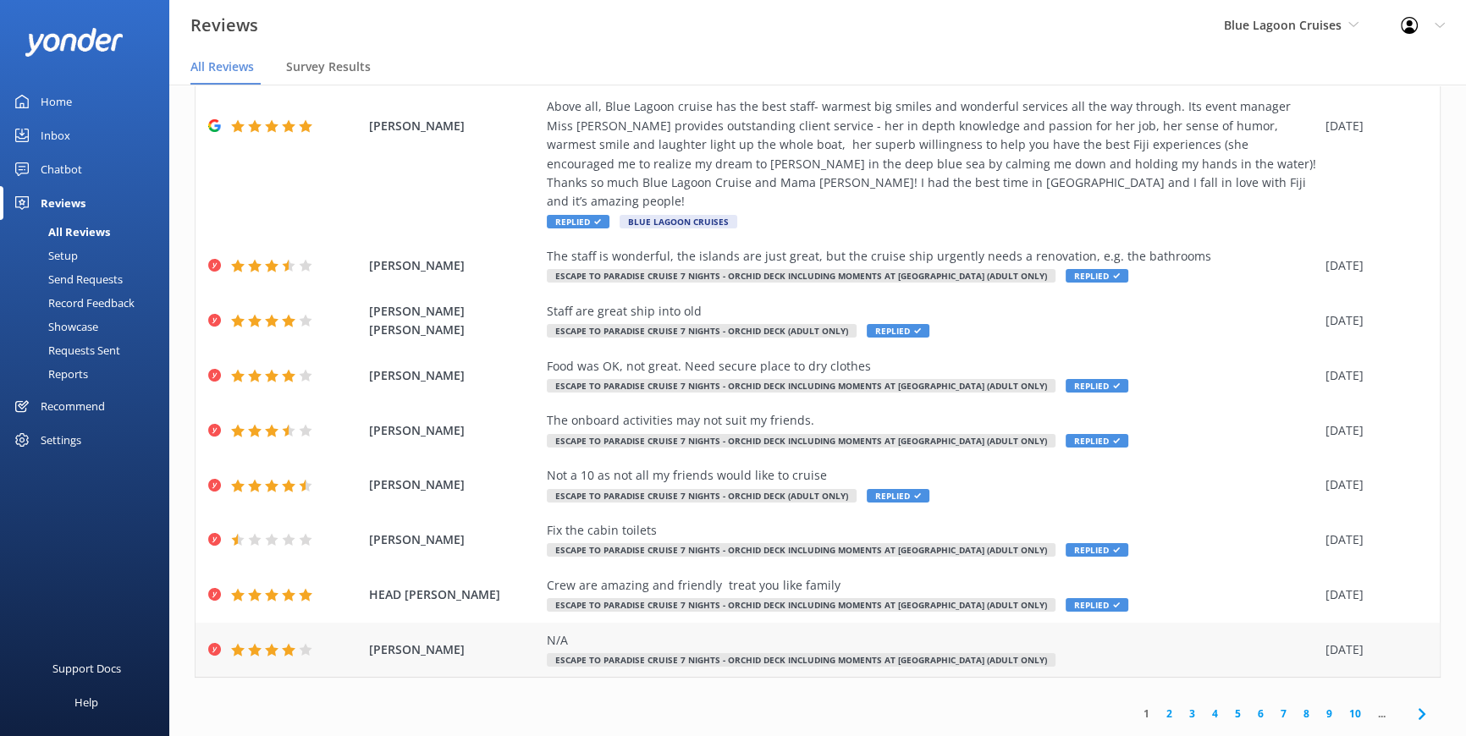
scroll to position [34, 0]
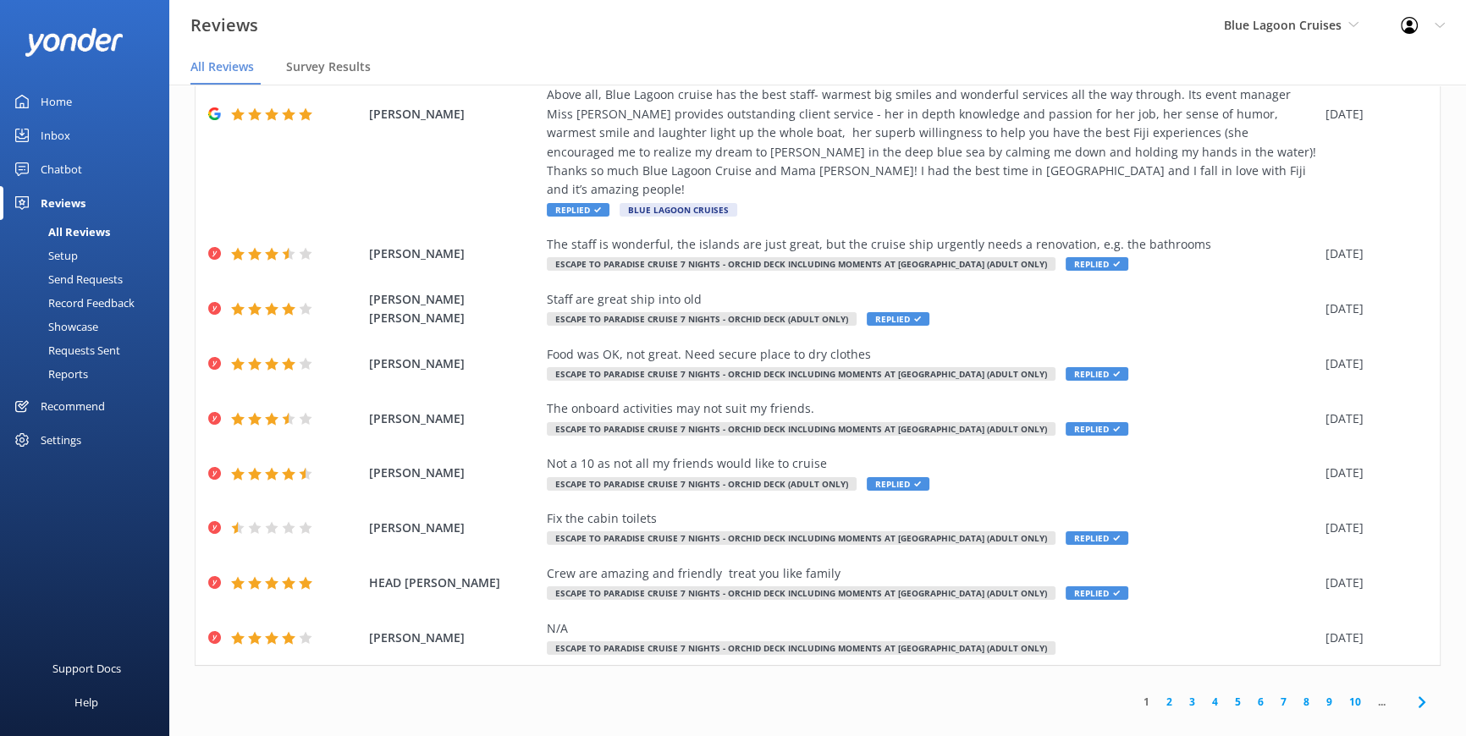
click at [1158, 694] on link "2" at bounding box center [1169, 702] width 23 height 16
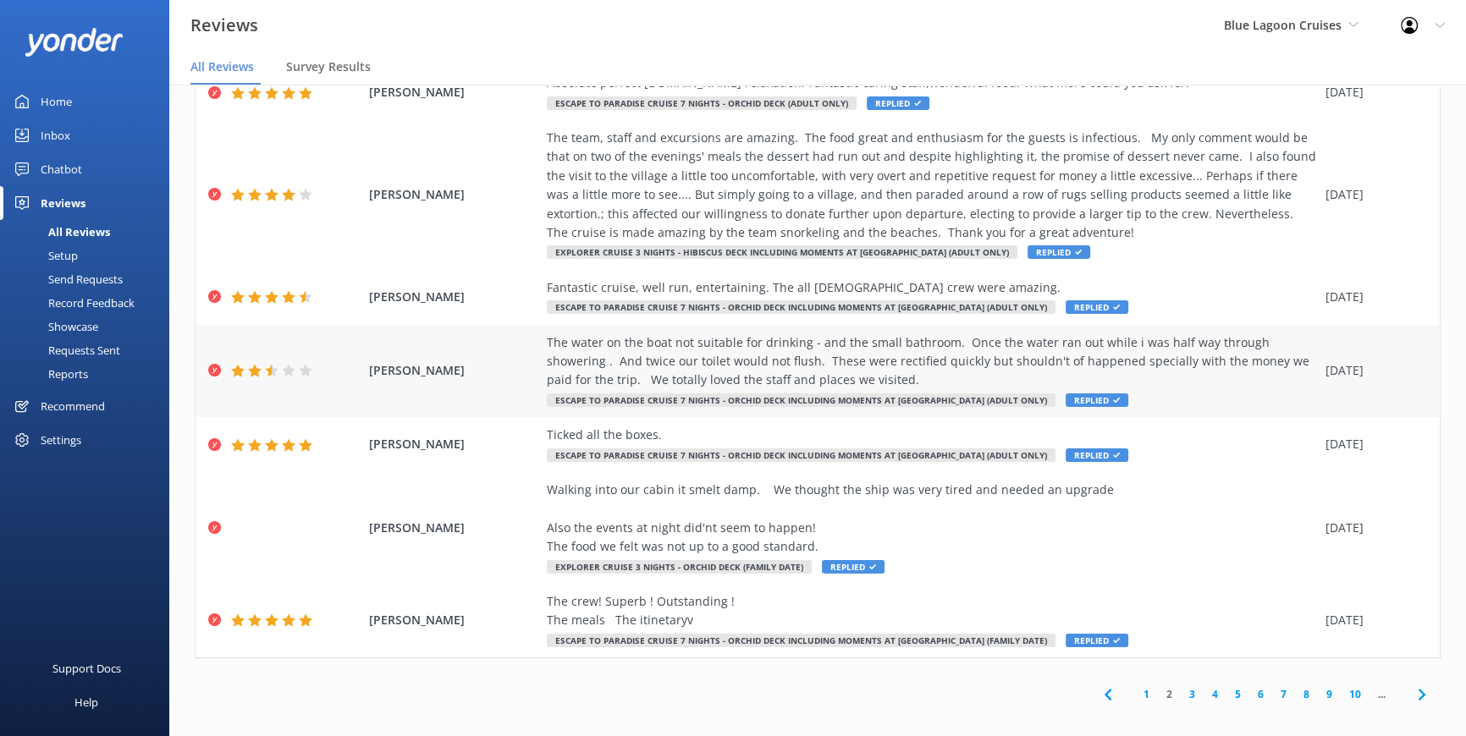
scroll to position [359, 0]
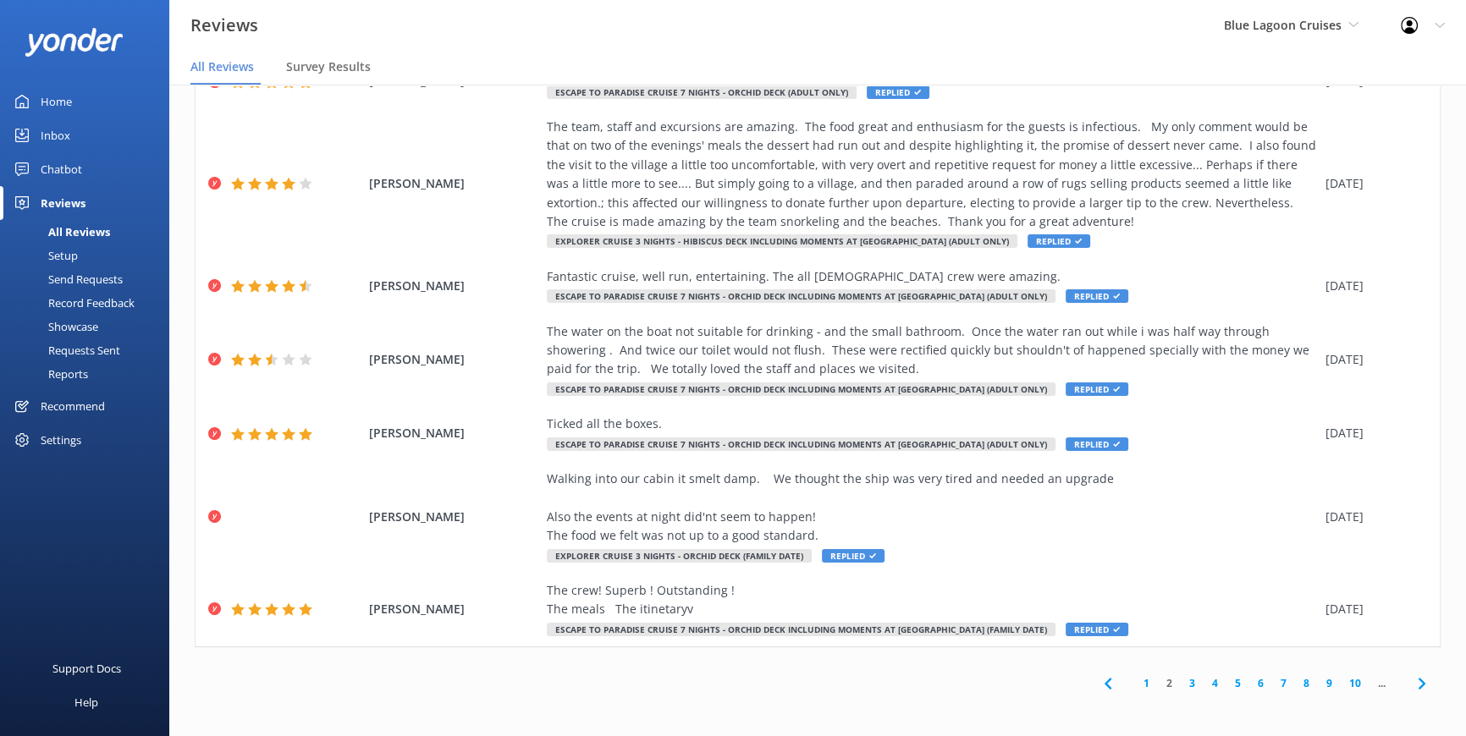
click at [1181, 685] on link "3" at bounding box center [1192, 683] width 23 height 16
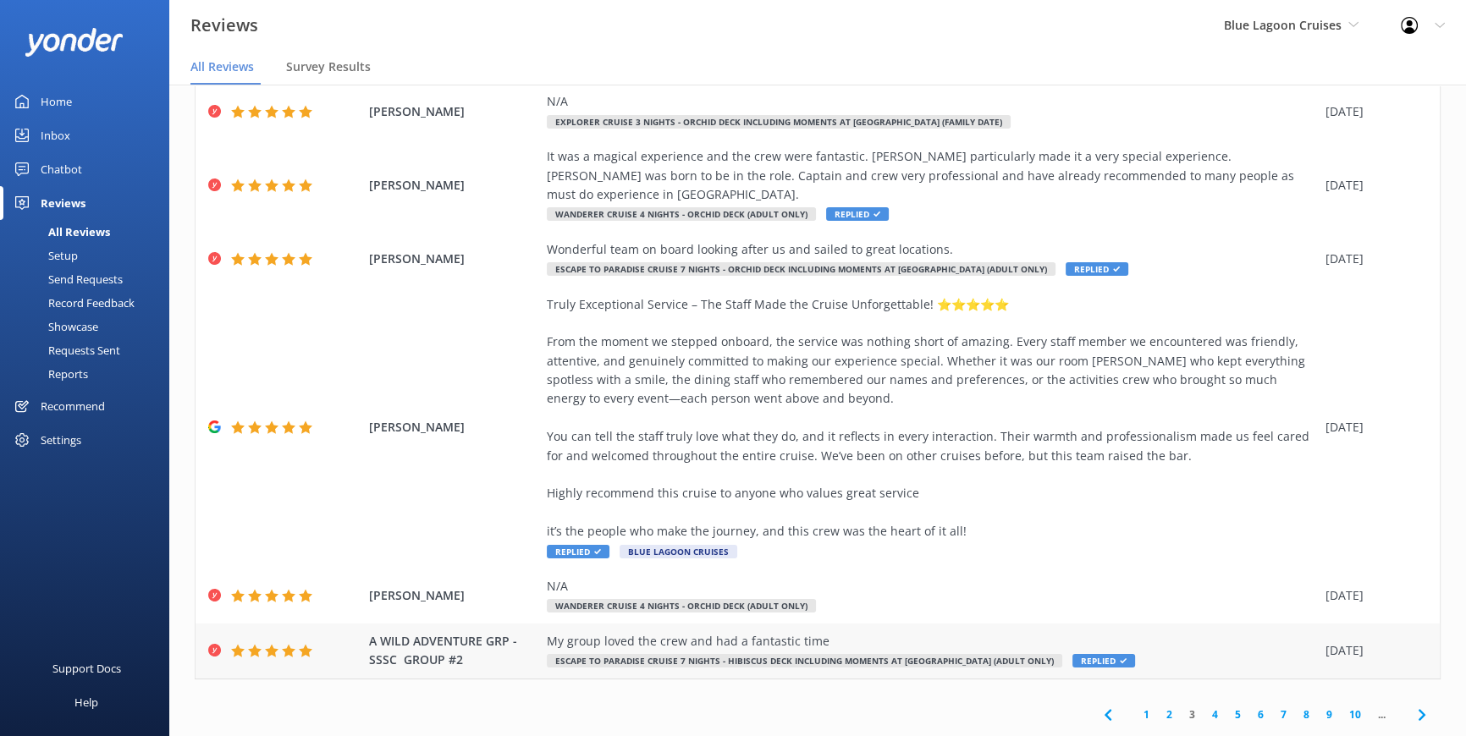
scroll to position [34, 0]
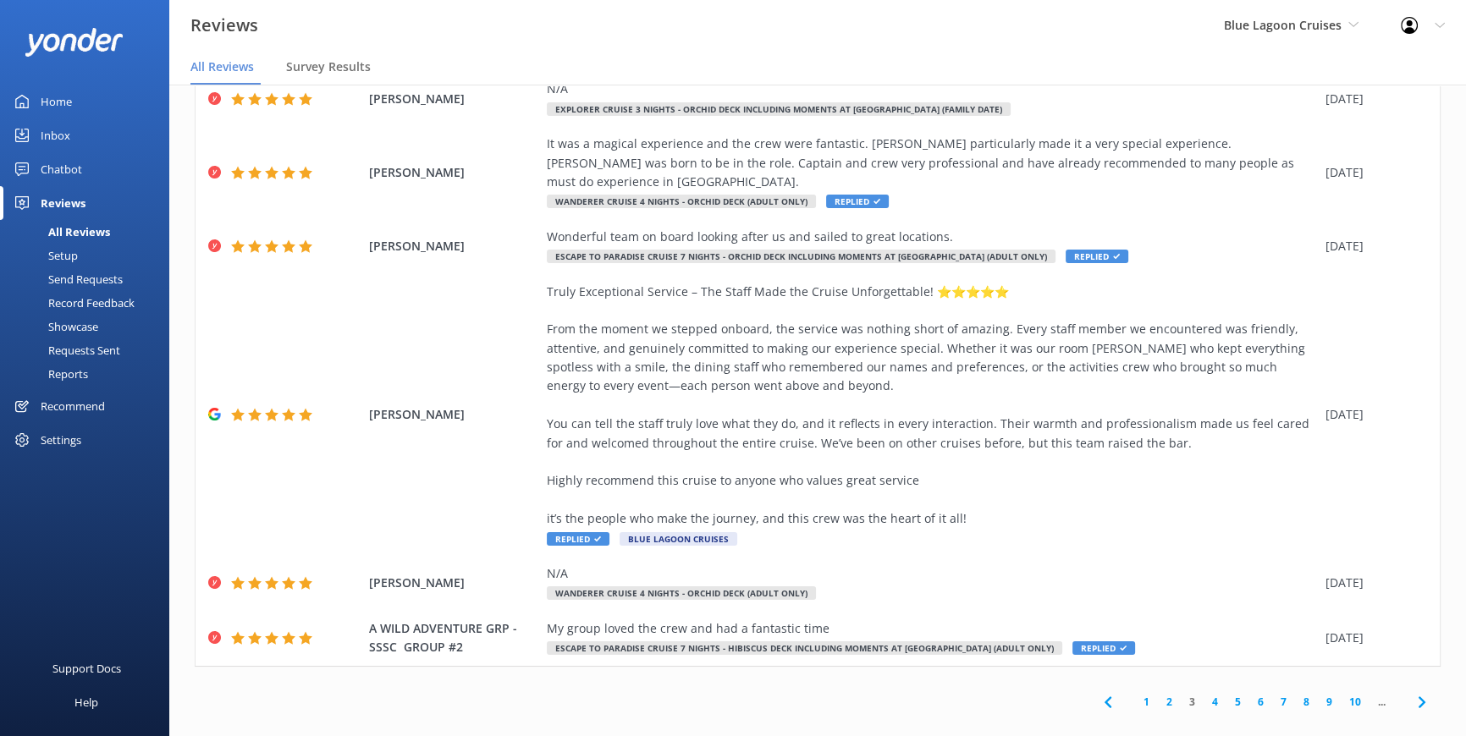
click at [1135, 694] on link "1" at bounding box center [1146, 702] width 23 height 16
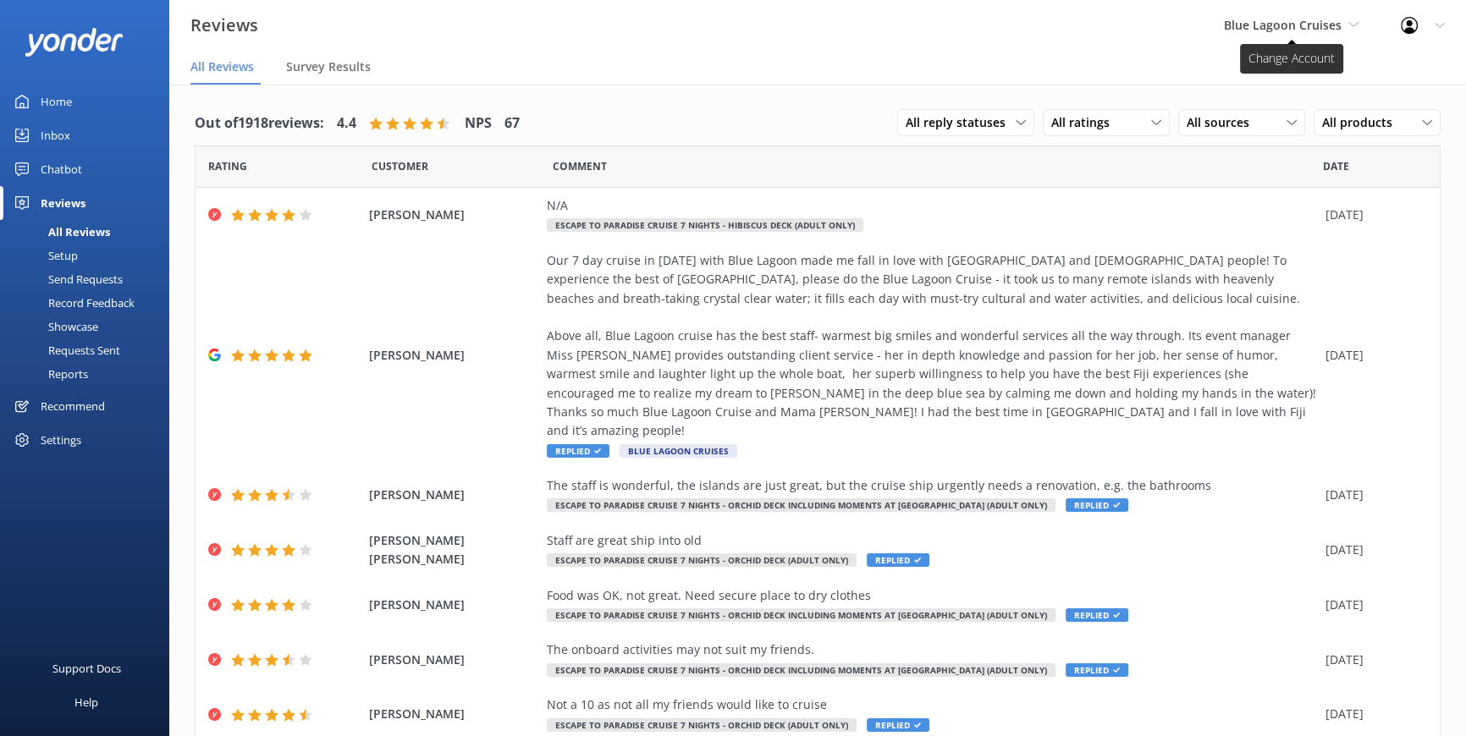
click at [1312, 24] on span "Blue Lagoon Cruises" at bounding box center [1283, 25] width 118 height 16
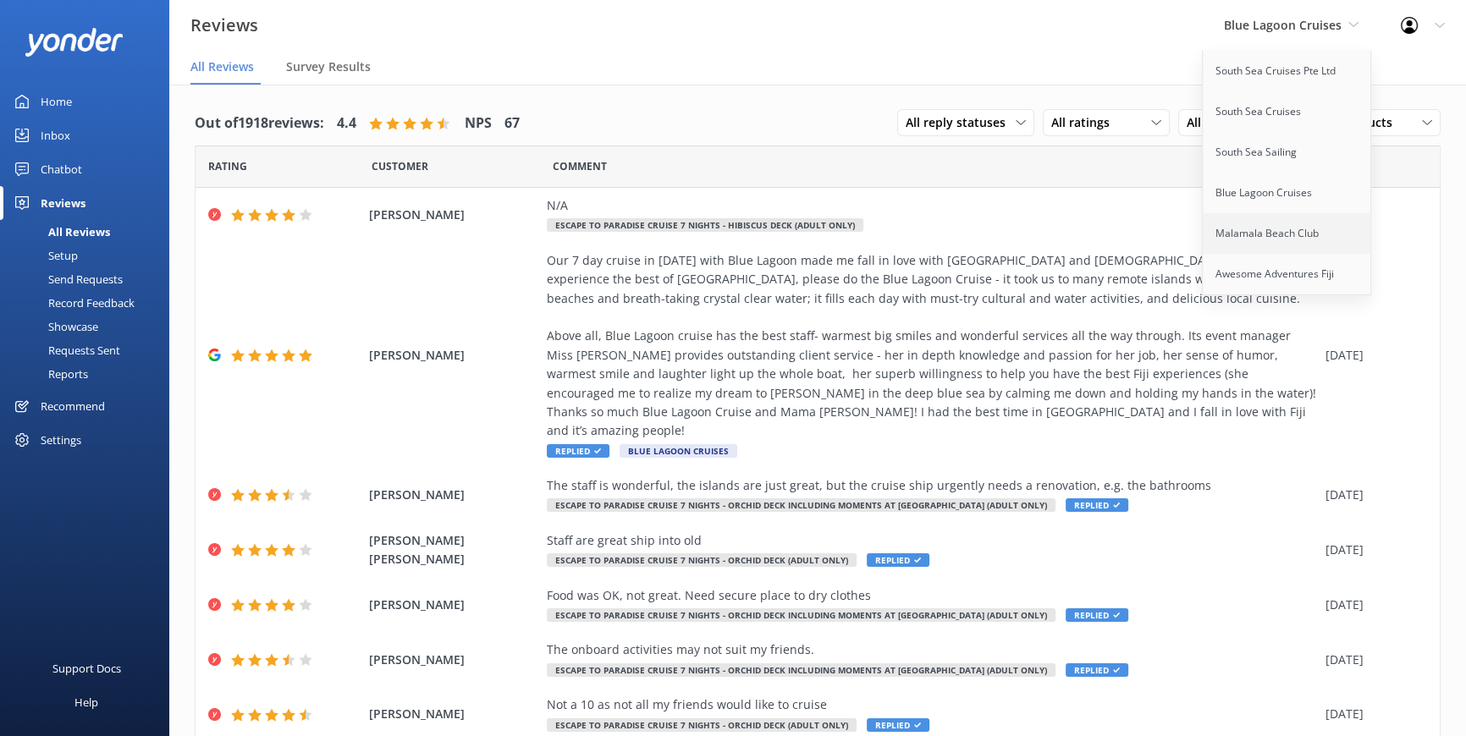
click at [1261, 240] on link "Malamala Beach Club" at bounding box center [1287, 233] width 169 height 41
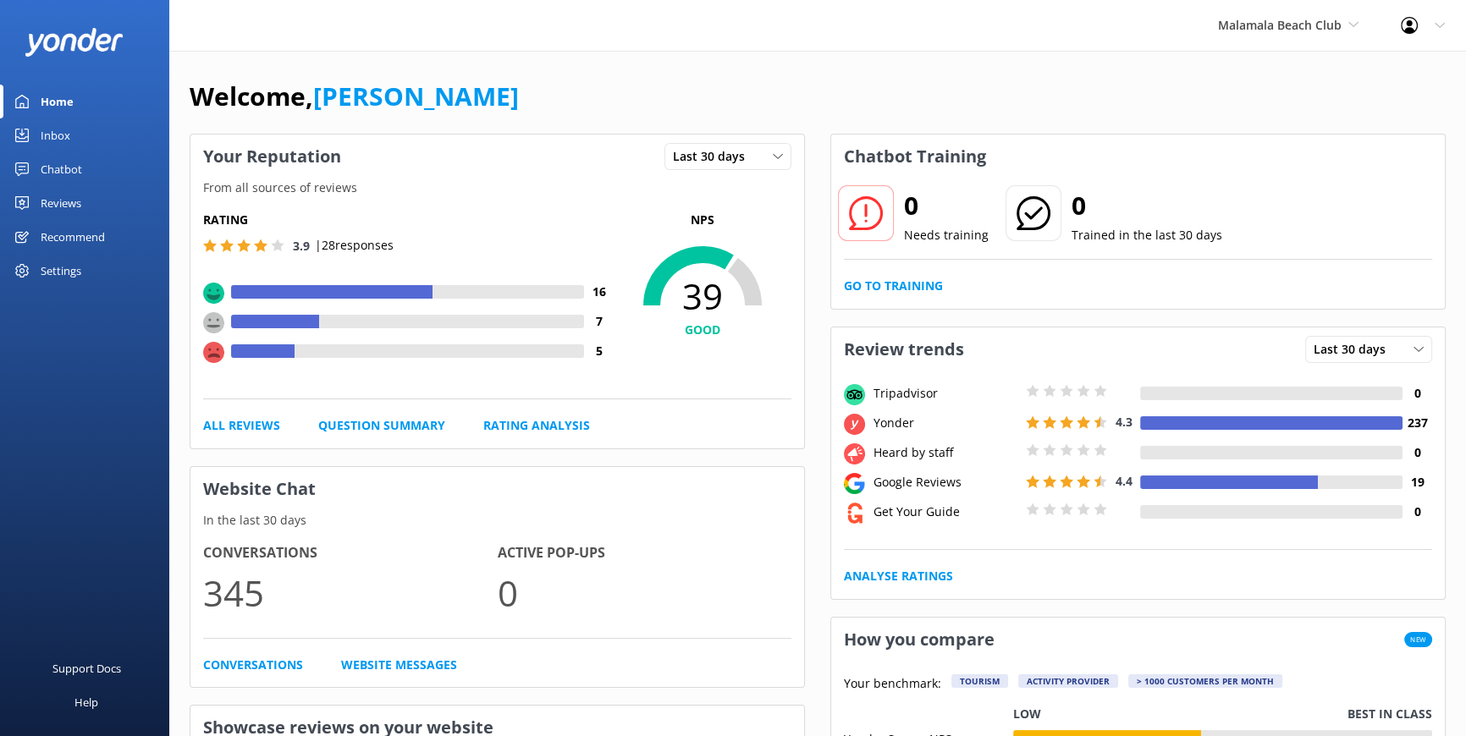
click at [80, 196] on div "Reviews" at bounding box center [61, 203] width 41 height 34
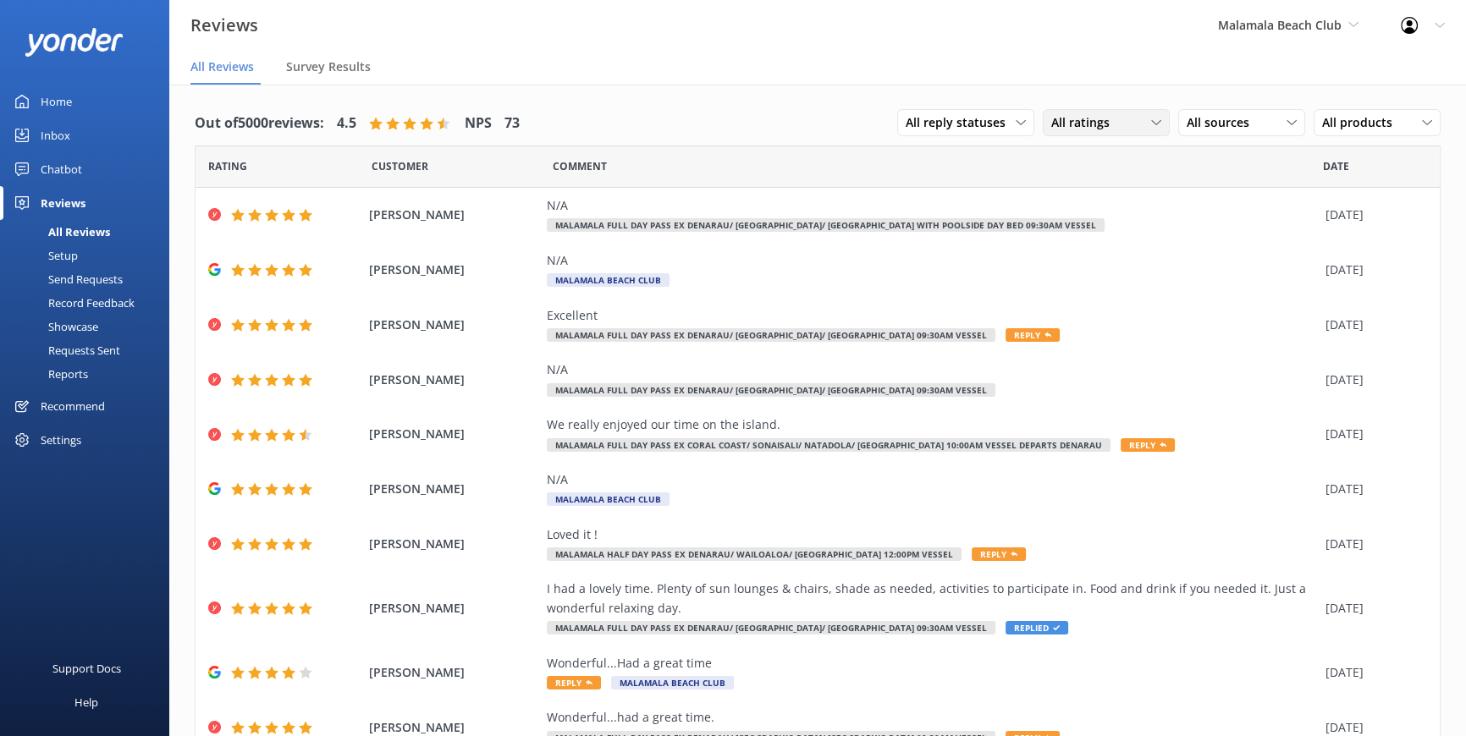
click at [1136, 124] on div "All ratings" at bounding box center [1106, 122] width 119 height 19
click at [1081, 259] on div "Detractors" at bounding box center [1106, 260] width 78 height 17
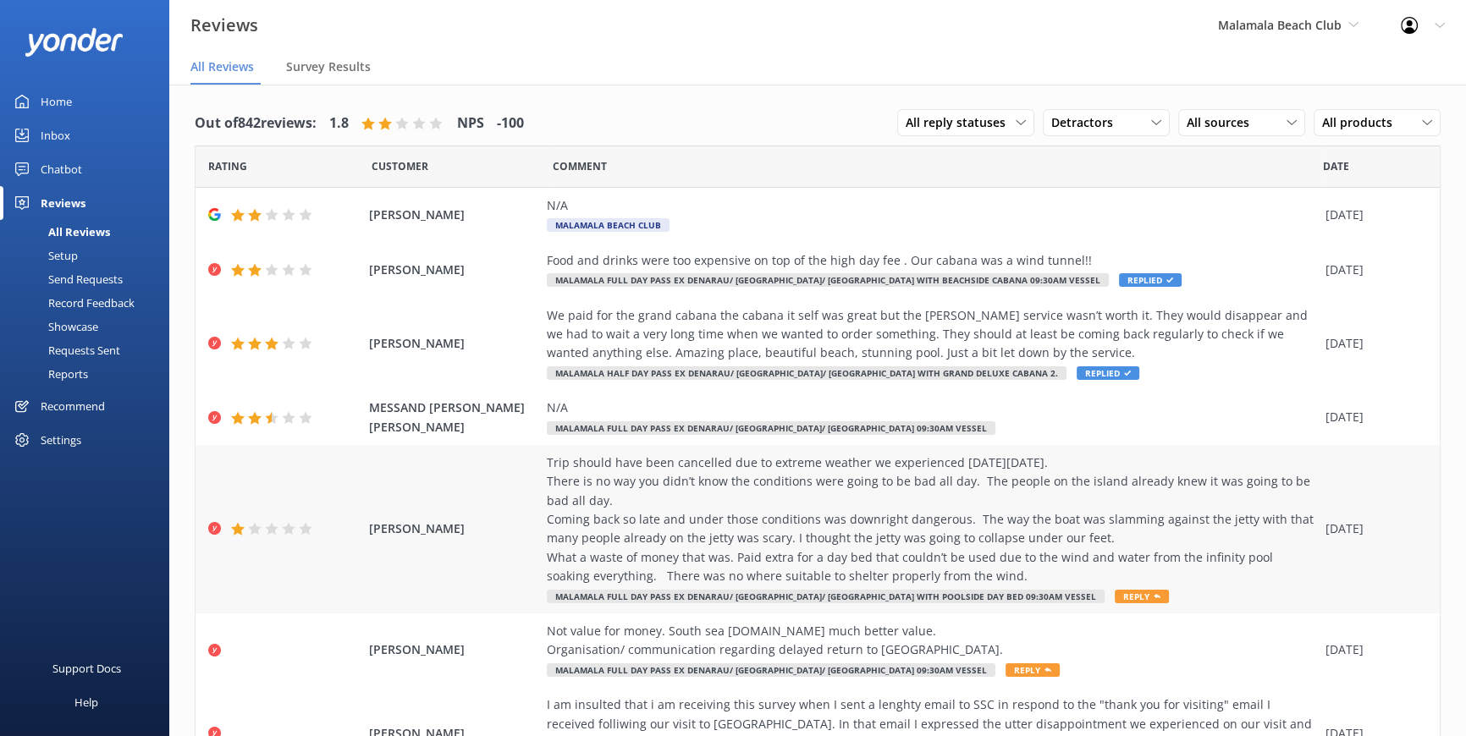
click at [1115, 596] on span "Reply" at bounding box center [1142, 597] width 54 height 14
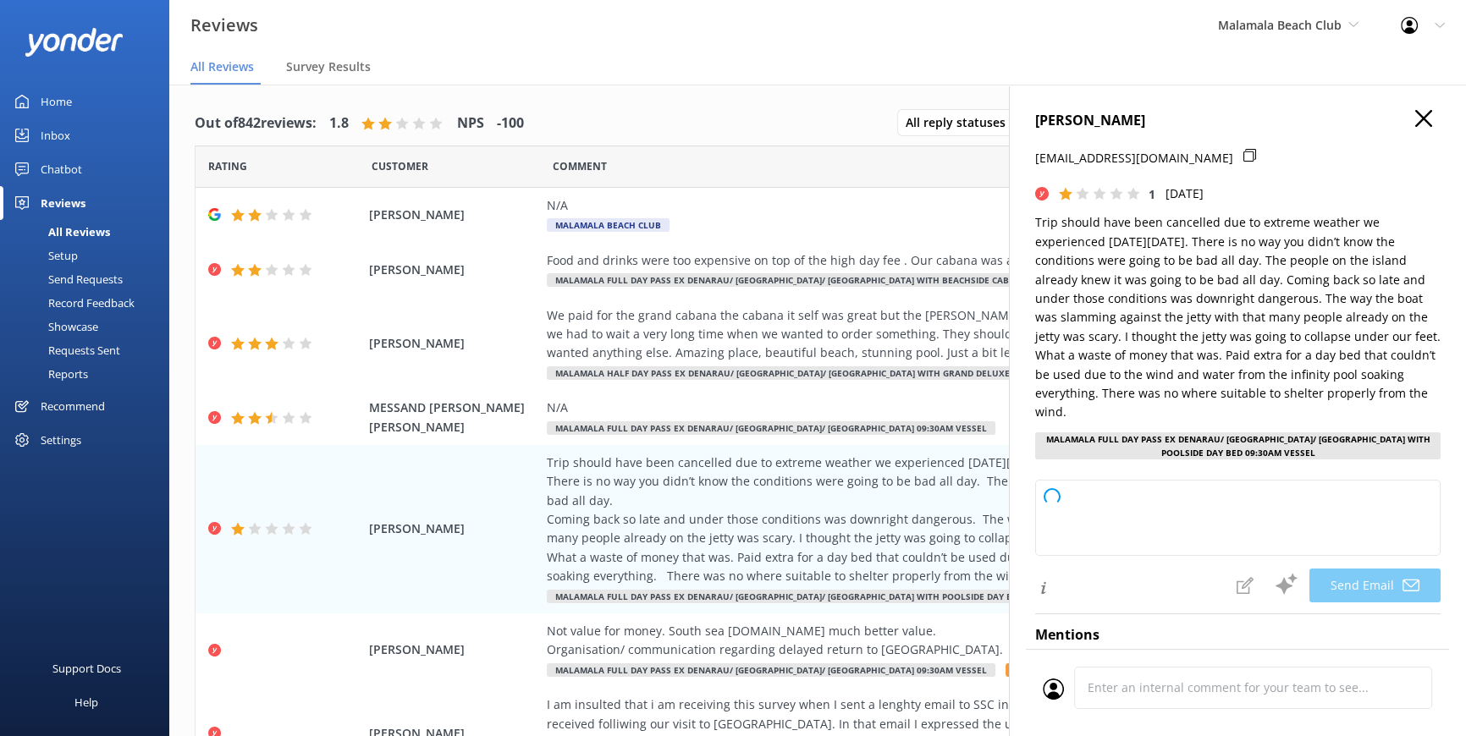
type textarea "Dear [PERSON_NAME], Thank you for sharing your feedback. We’re very sorry to he…"
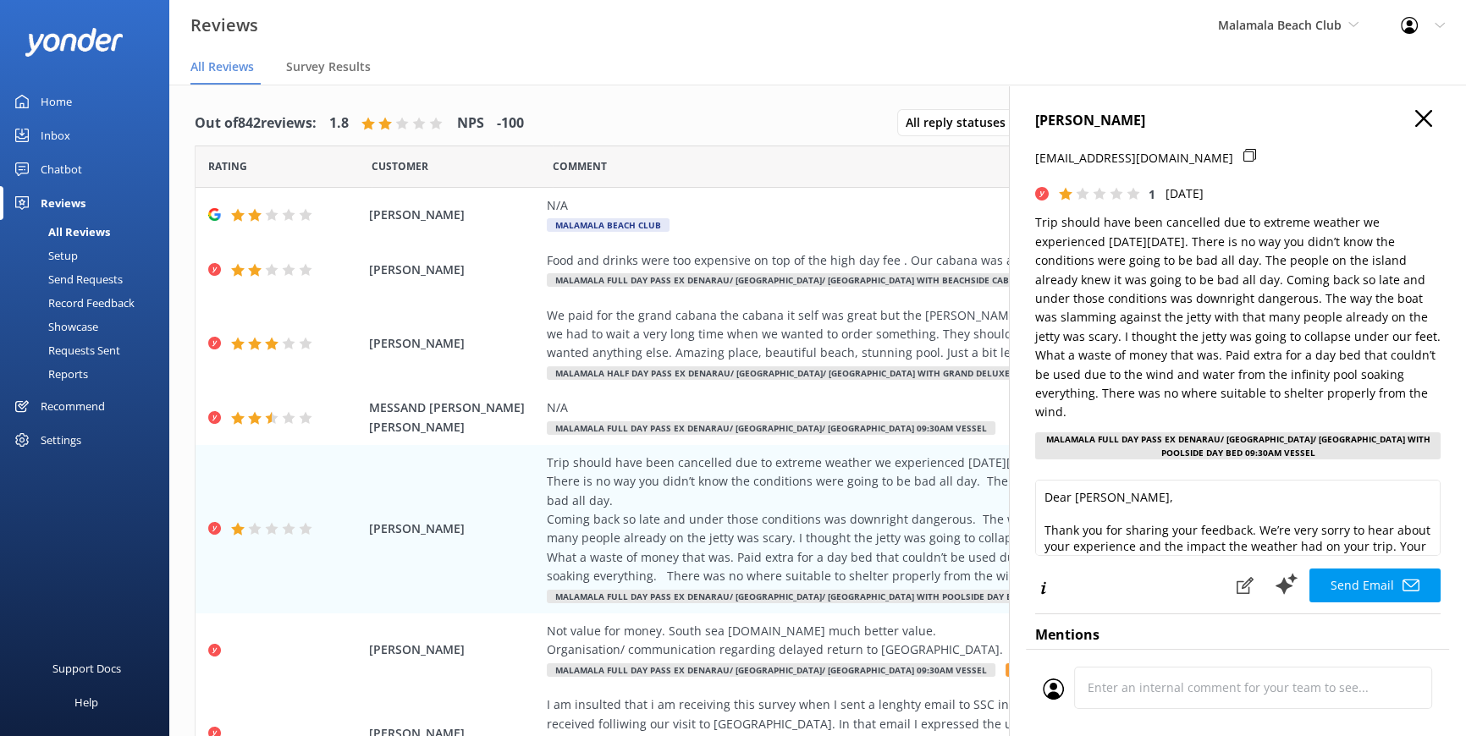
drag, startPoint x: 1179, startPoint y: 120, endPoint x: 1033, endPoint y: 122, distance: 146.4
click at [1033, 122] on div "[PERSON_NAME] [EMAIL_ADDRESS][DOMAIN_NAME] 1 [DATE] Trip should have been cance…" at bounding box center [1237, 453] width 457 height 736
drag, startPoint x: 1033, startPoint y: 122, endPoint x: 1060, endPoint y: 118, distance: 27.4
copy h4 "[PERSON_NAME]"
drag, startPoint x: 1220, startPoint y: 537, endPoint x: 991, endPoint y: 387, distance: 273.3
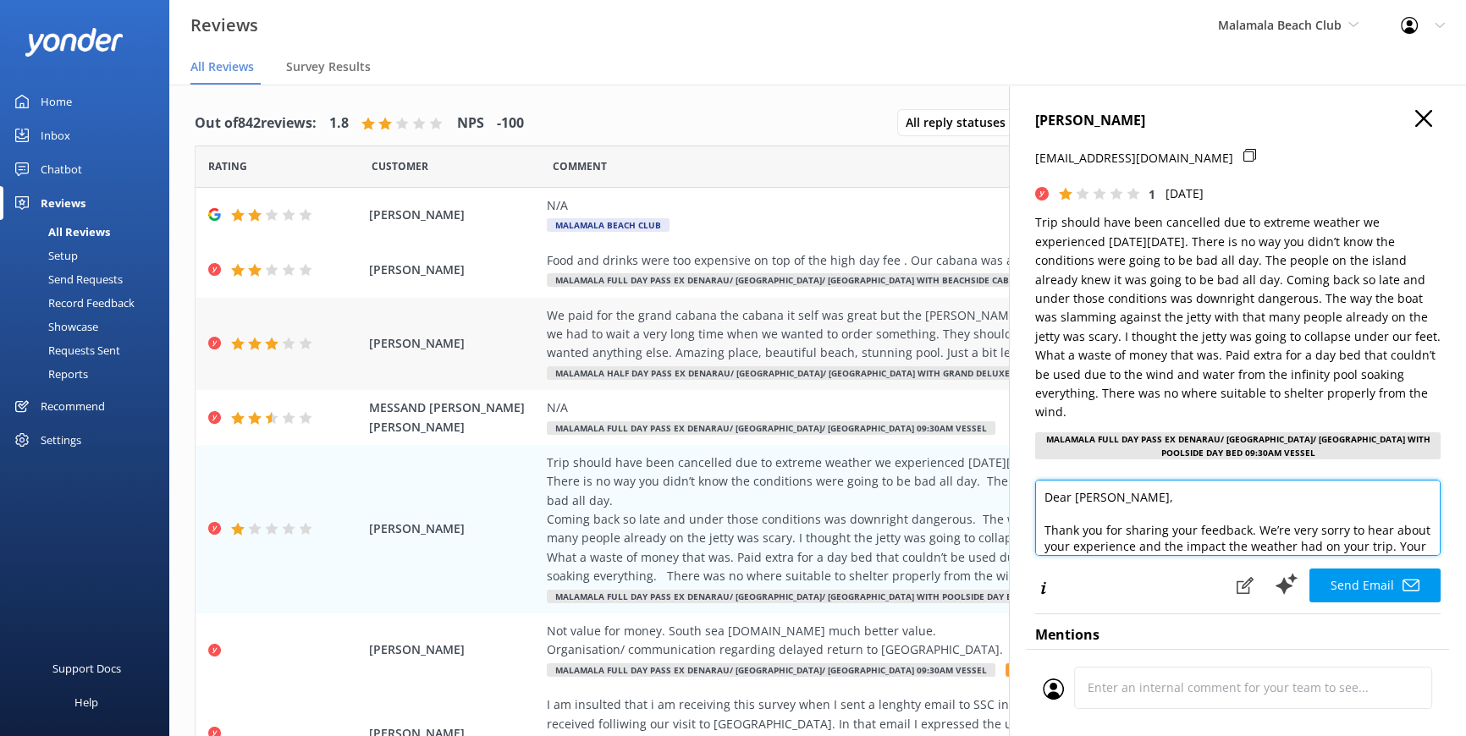
click at [991, 387] on div "Out of 842 reviews: 1.8 NPS -100 All reply statuses All reply statuses Needs a …" at bounding box center [817, 428] width 1297 height 686
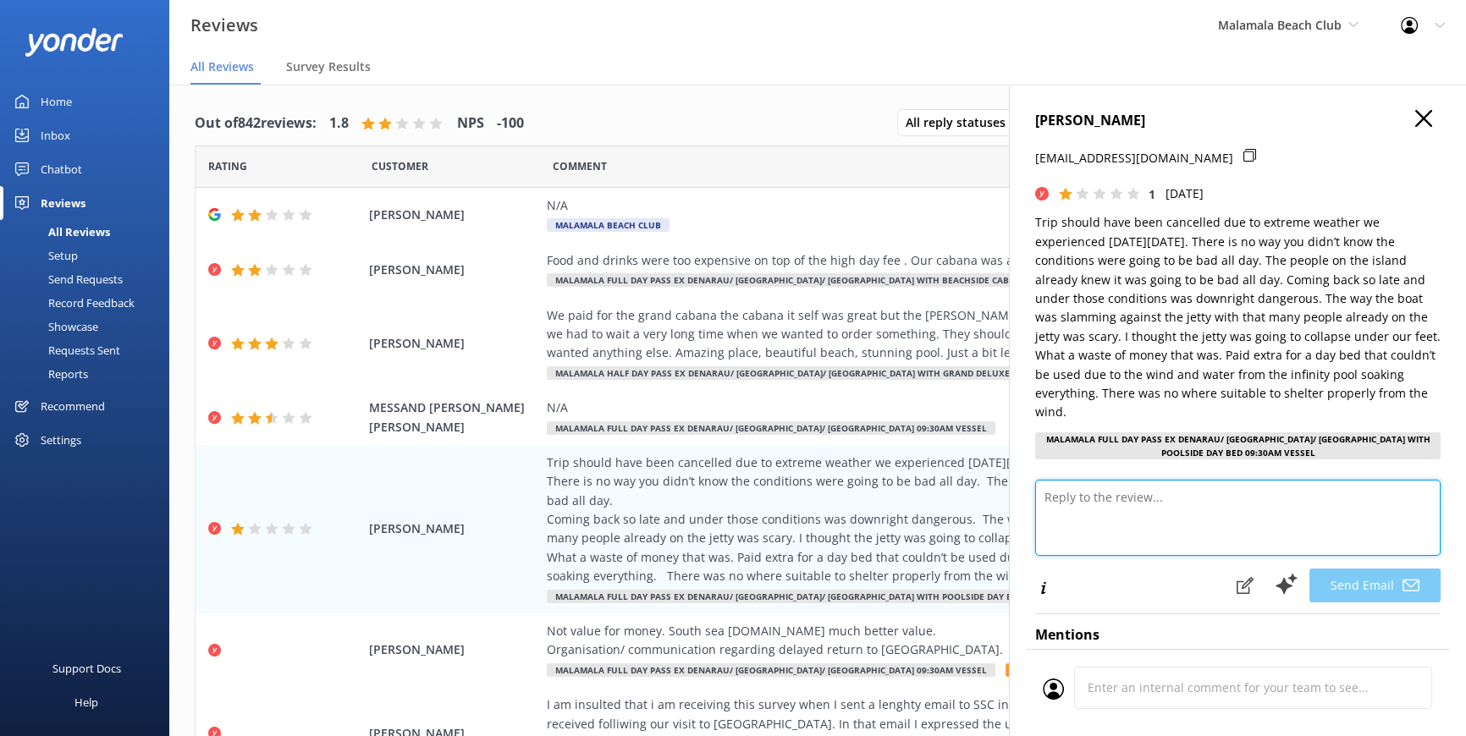
click at [1119, 497] on textarea at bounding box center [1237, 518] width 405 height 76
paste textarea "Bula Vinaka [PERSON_NAME], Thank you for sharing your feedback. We’re very sorr…"
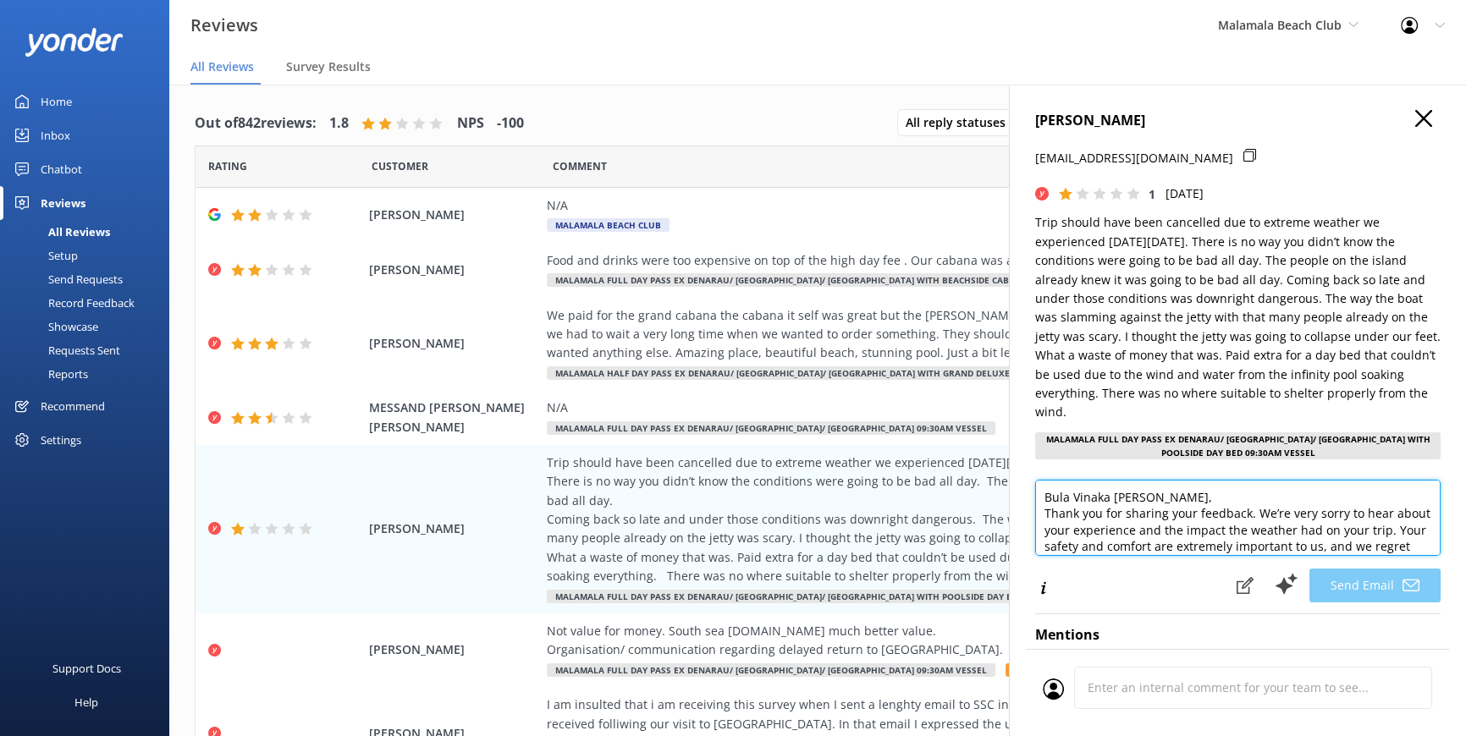
scroll to position [183, 0]
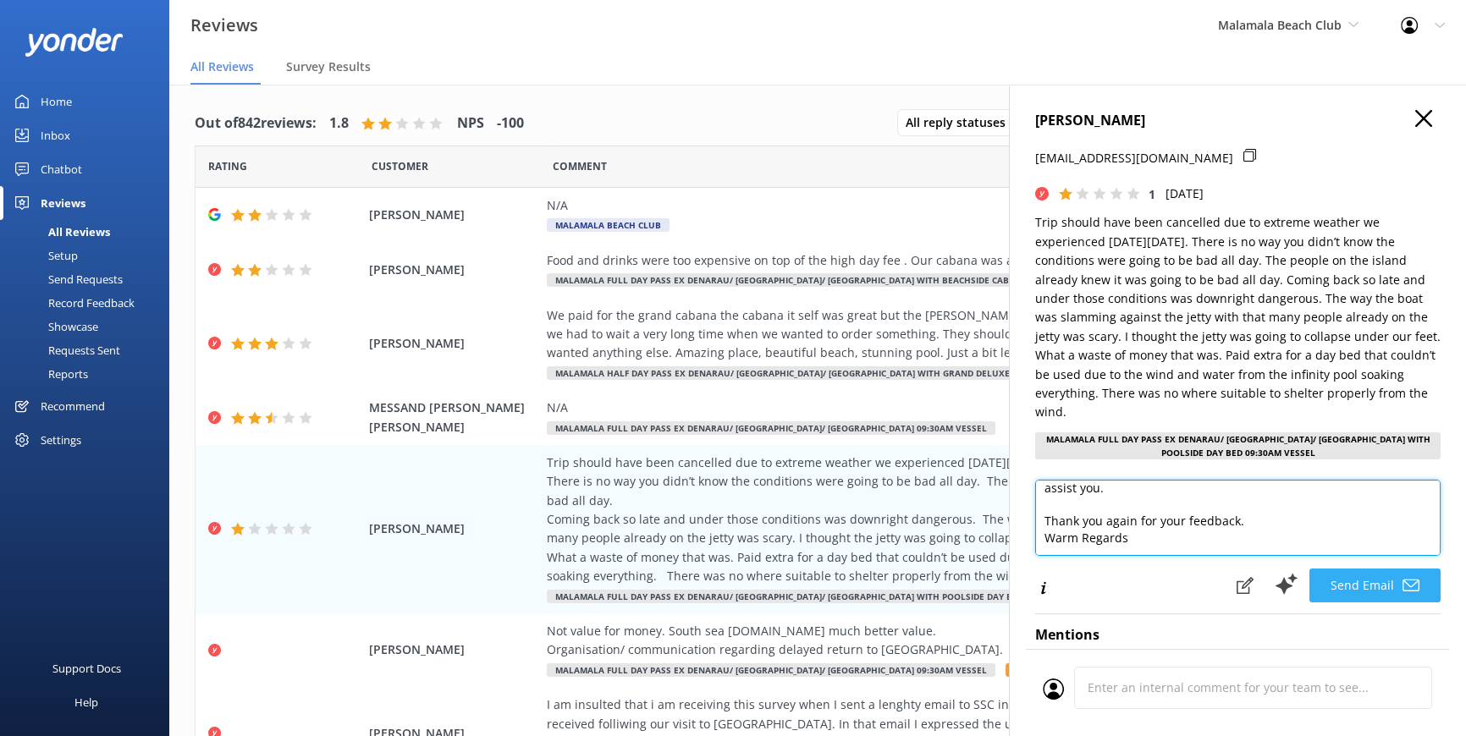
type textarea "Bula Vinaka [PERSON_NAME], Thank you for sharing your feedback. We’re very sorr…"
click at [1355, 580] on button "Send Email" at bounding box center [1374, 586] width 131 height 34
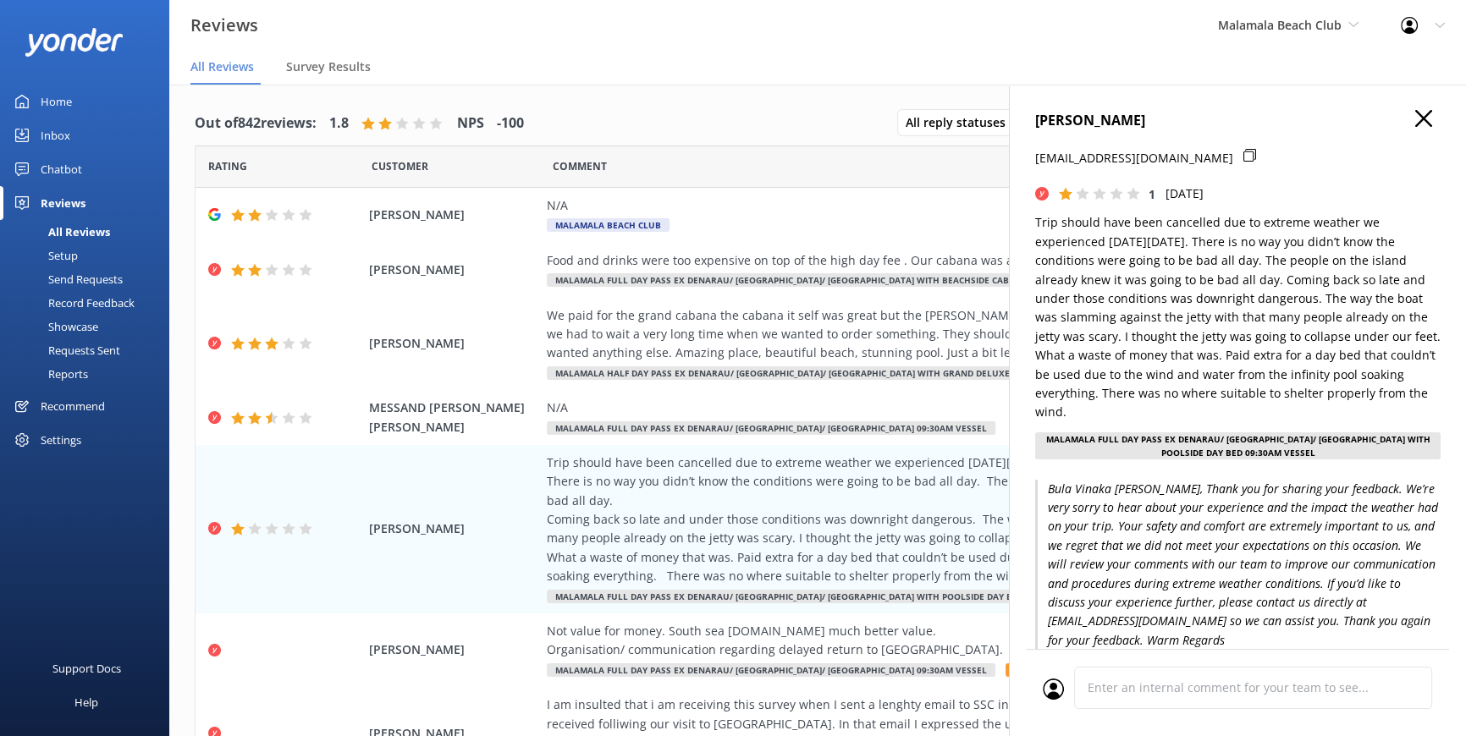
click at [1415, 125] on icon at bounding box center [1423, 118] width 17 height 17
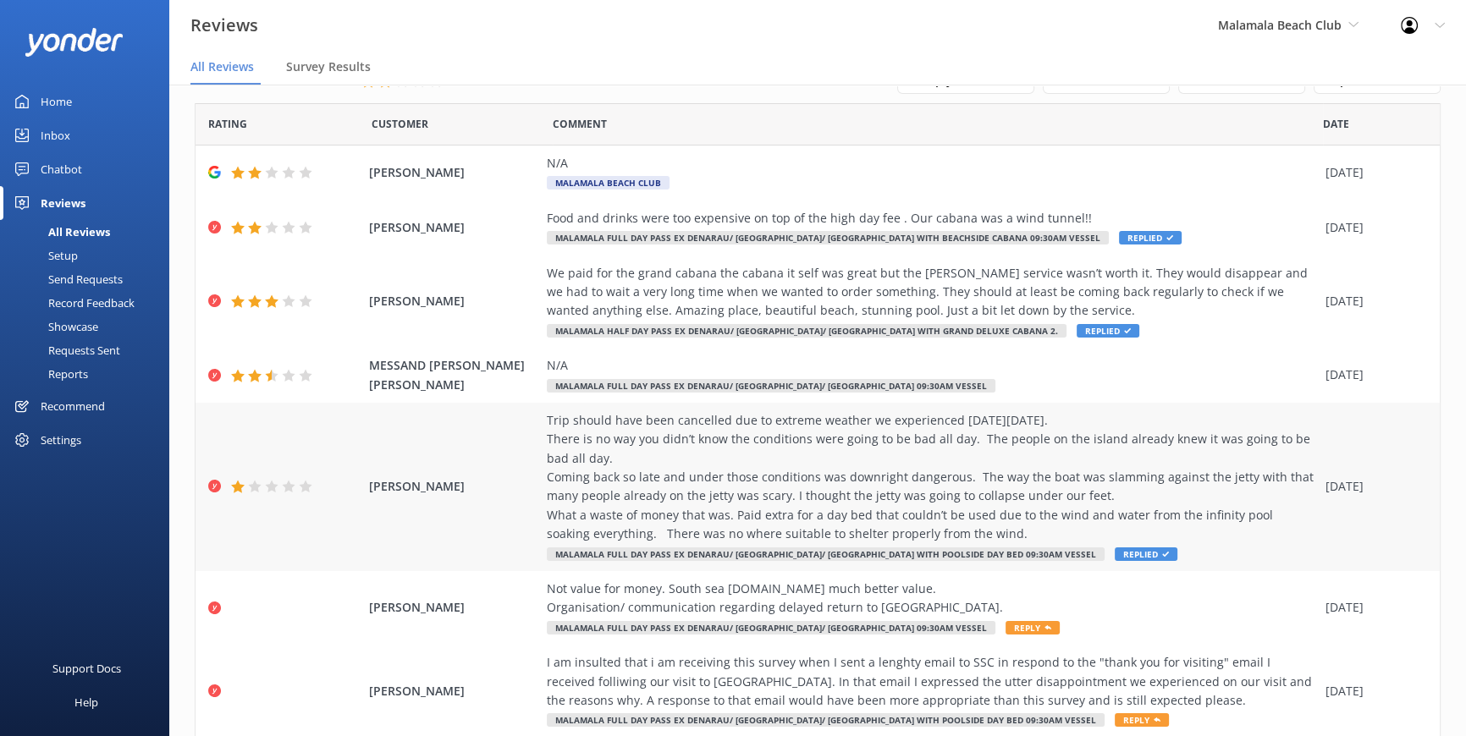
scroll to position [76, 0]
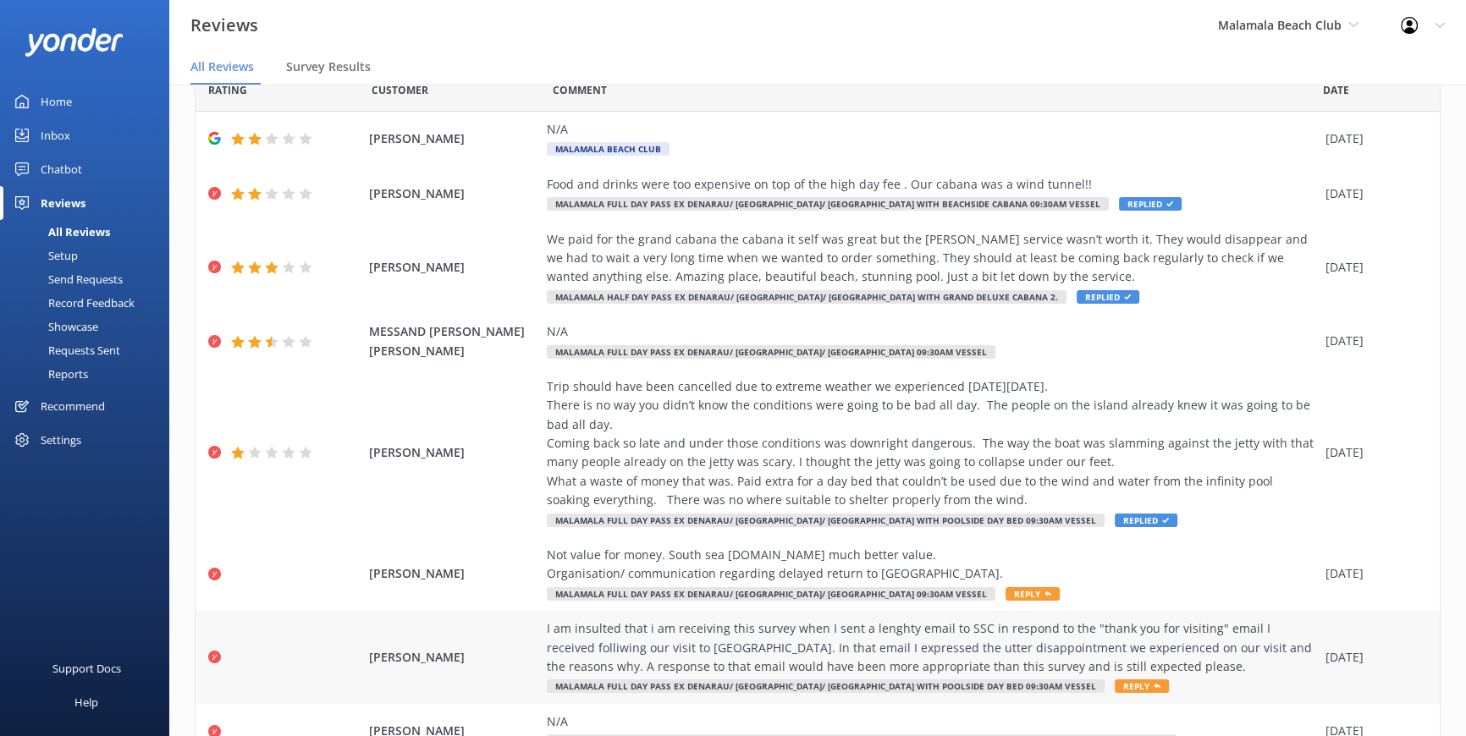
click at [1115, 685] on span "Reply" at bounding box center [1142, 687] width 54 height 14
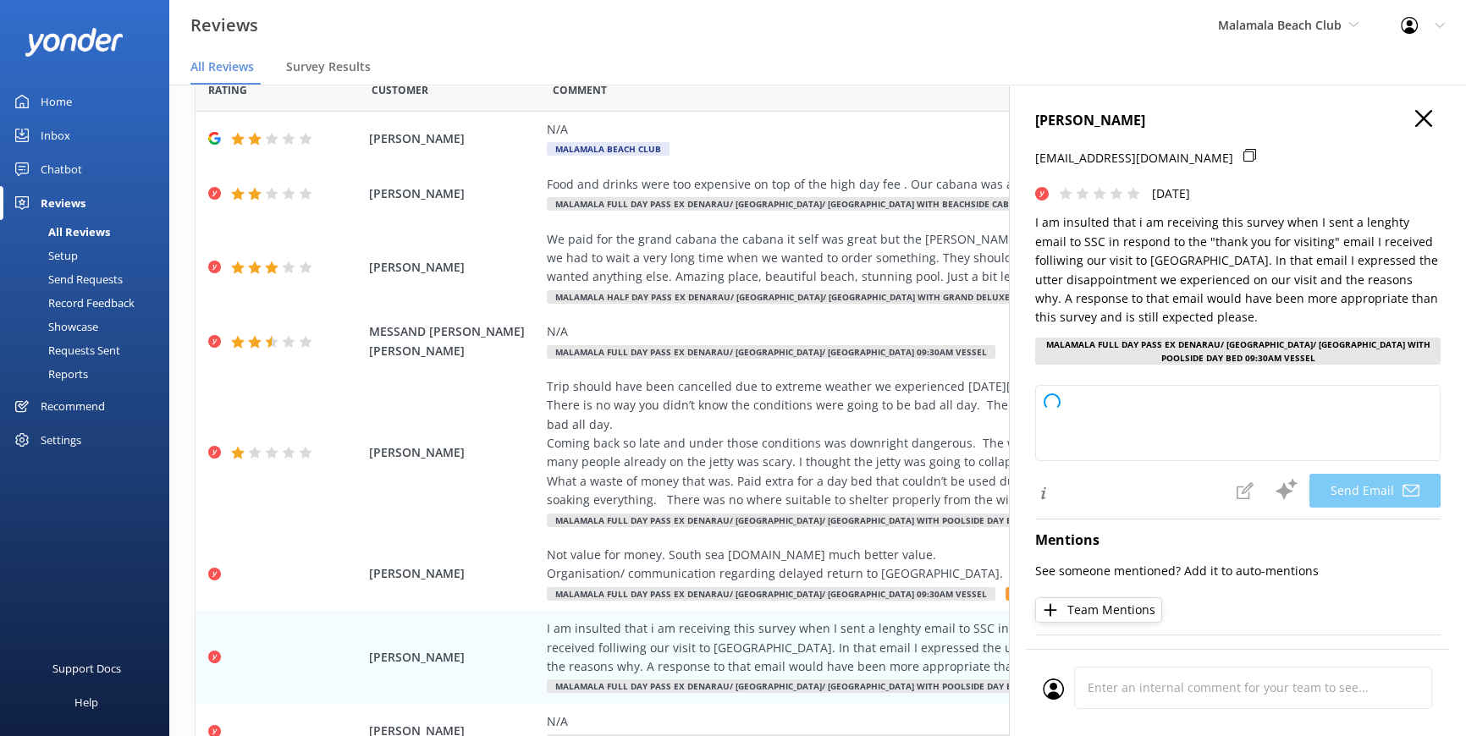
type textarea "Dear [PERSON_NAME], Thank you for your feedback and for bringing this to our at…"
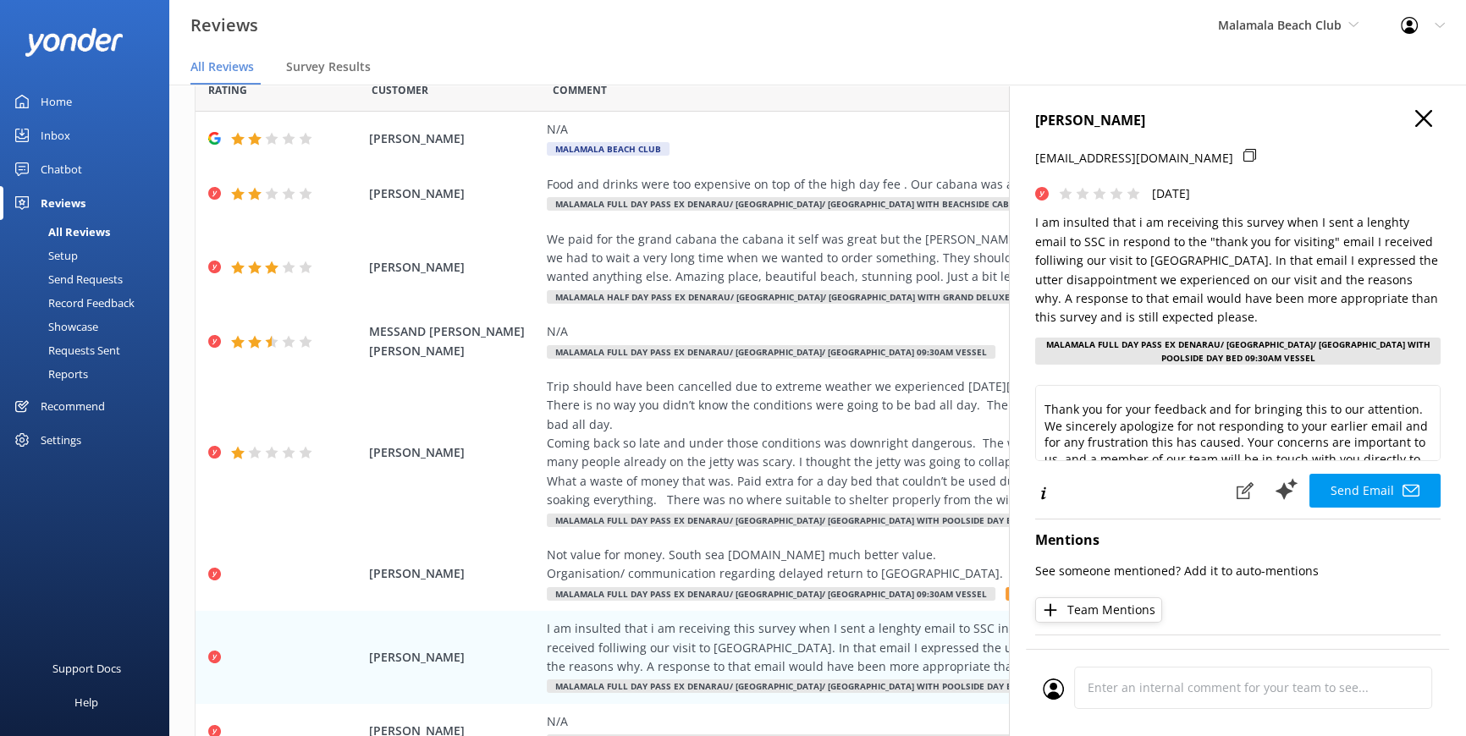
scroll to position [0, 0]
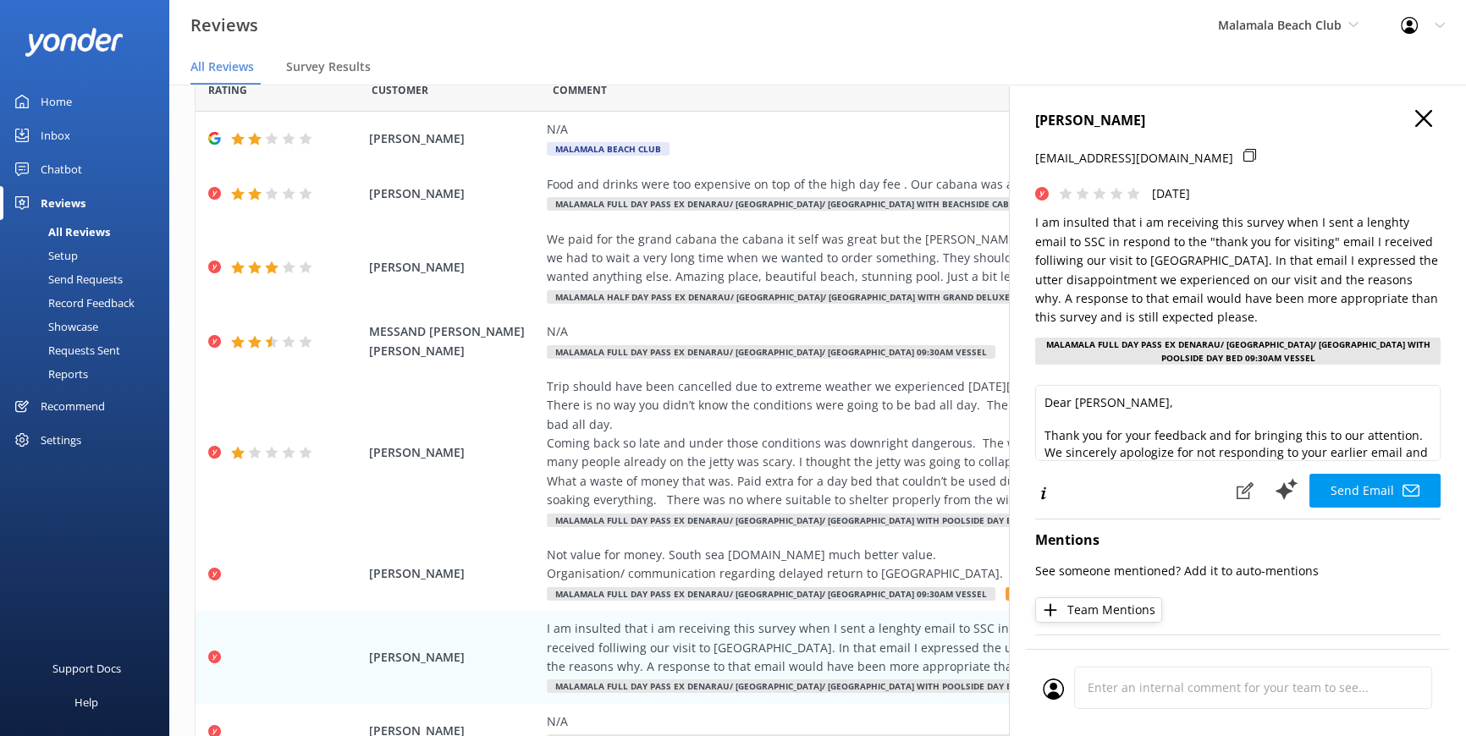
click at [1417, 119] on icon at bounding box center [1423, 118] width 17 height 17
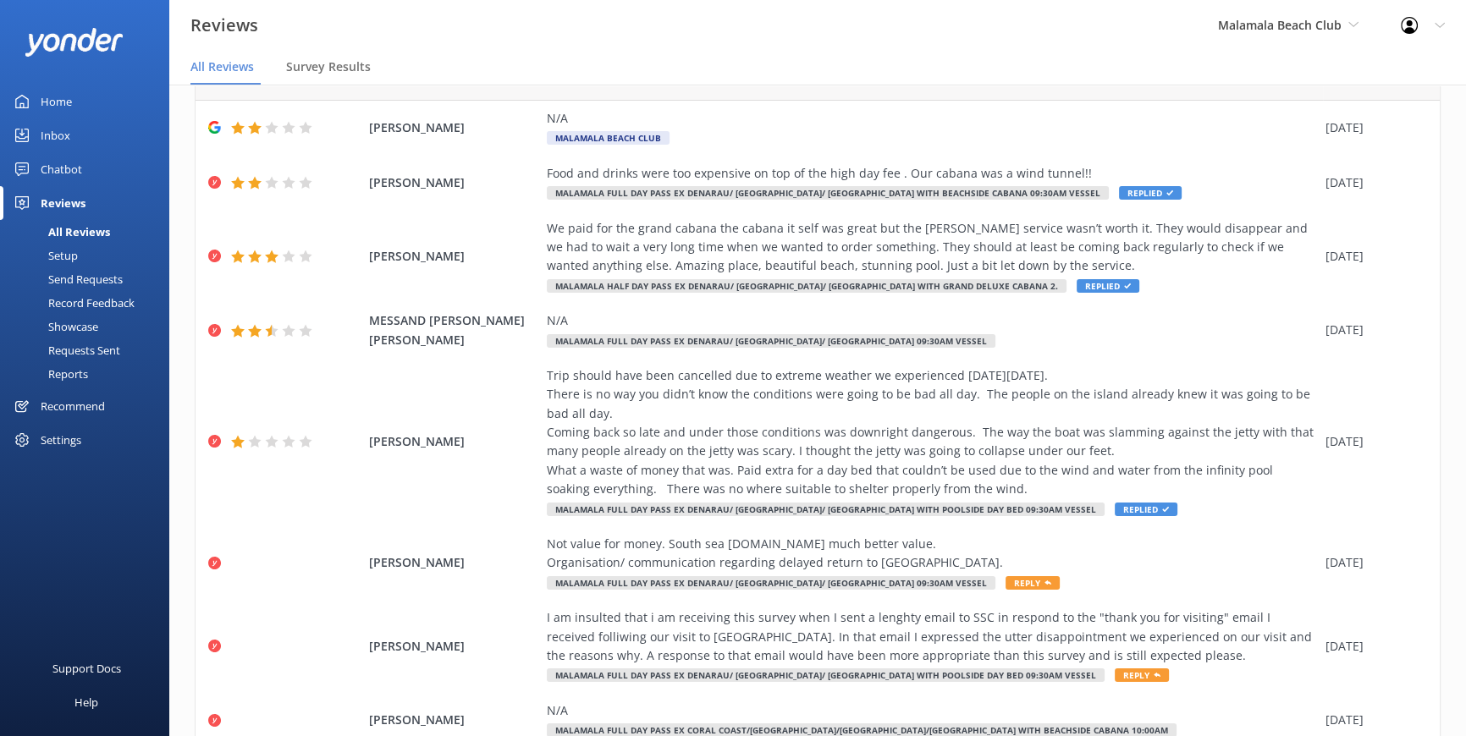
scroll to position [88, 0]
click at [1119, 186] on span "Replied" at bounding box center [1150, 192] width 63 height 14
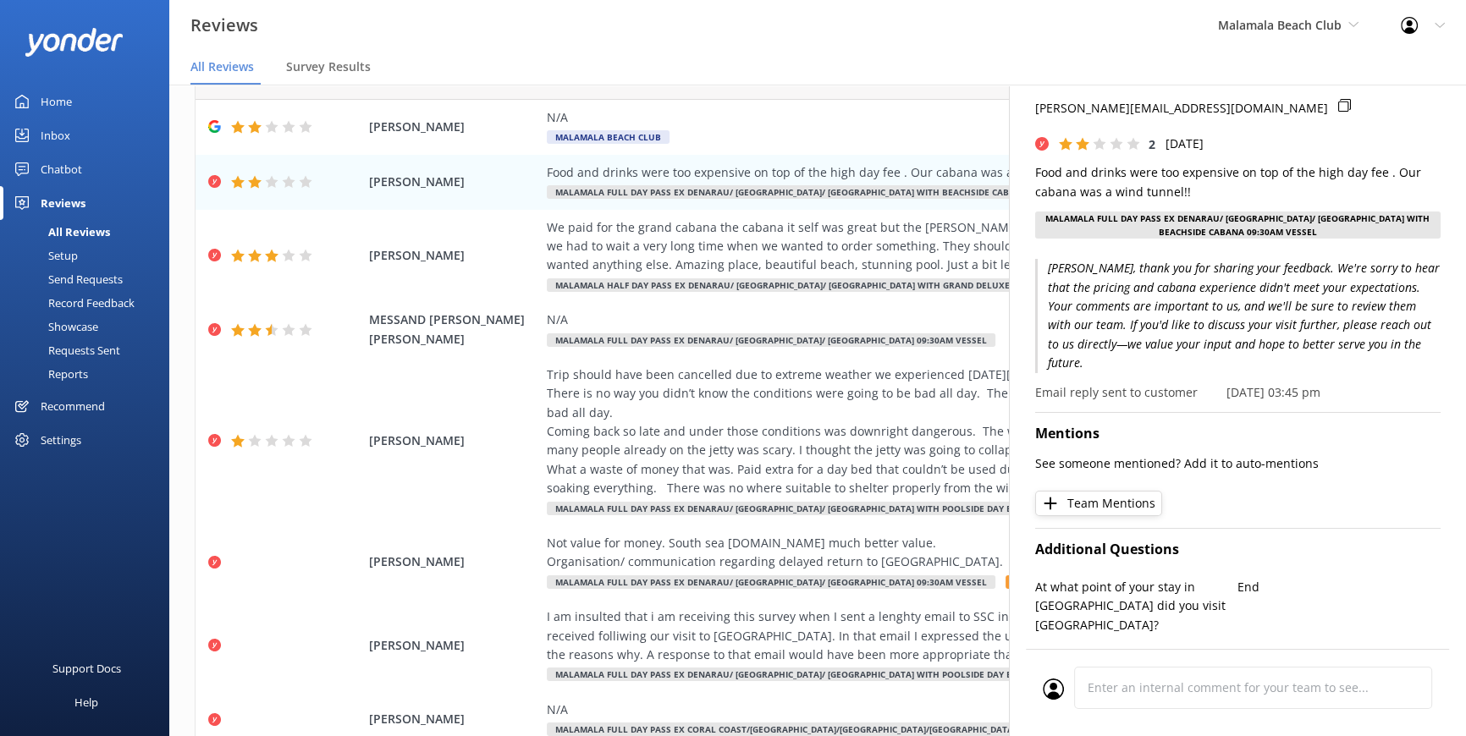
scroll to position [76, 0]
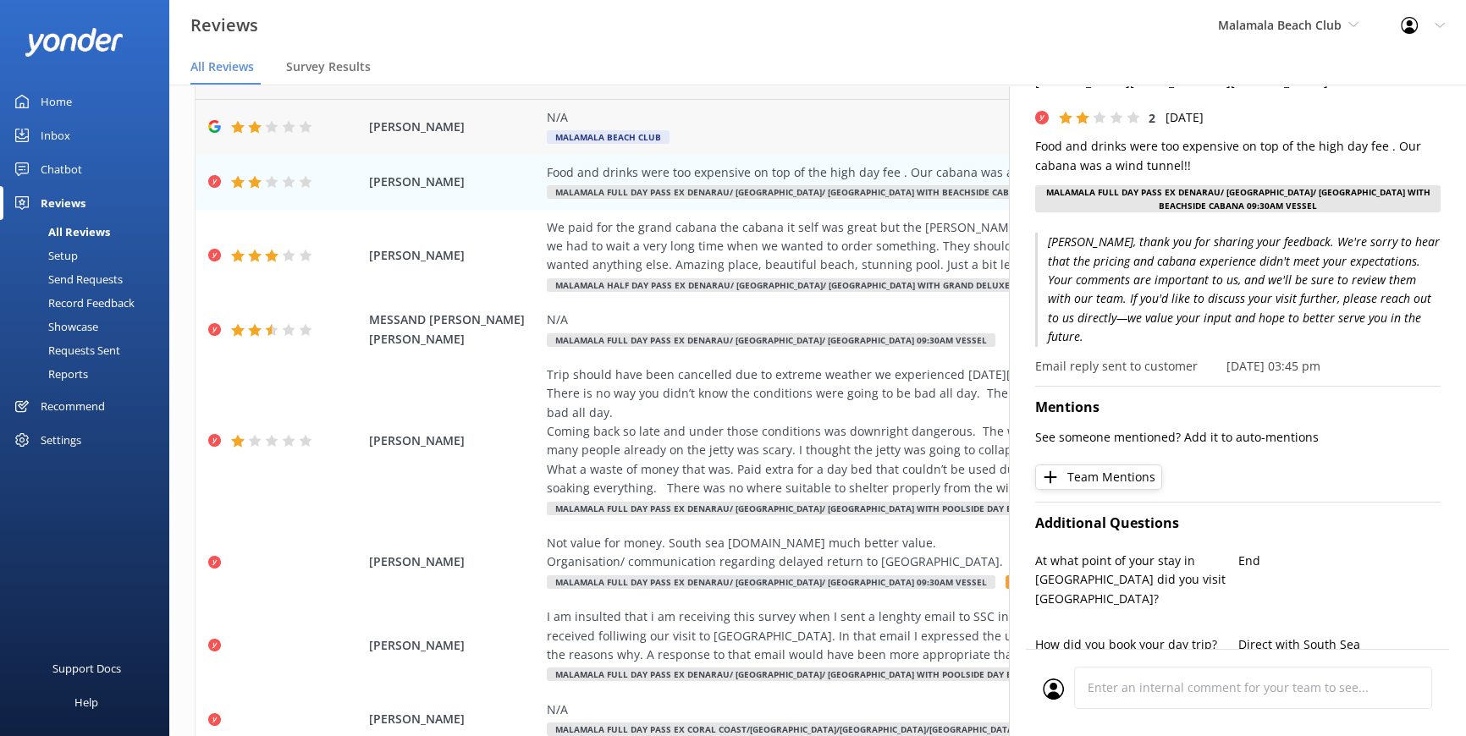
click at [900, 109] on div "N/A" at bounding box center [932, 117] width 770 height 19
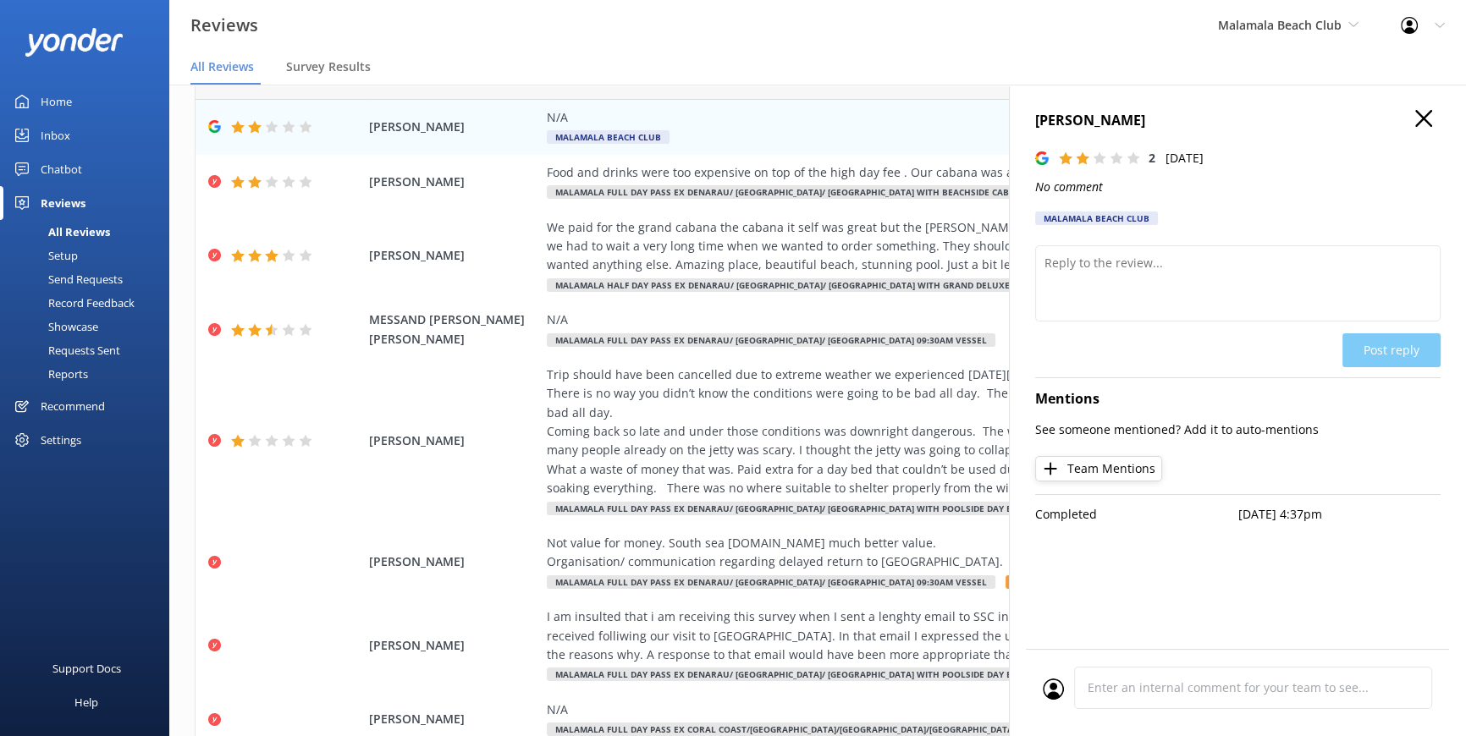
click at [1418, 112] on use at bounding box center [1423, 118] width 17 height 17
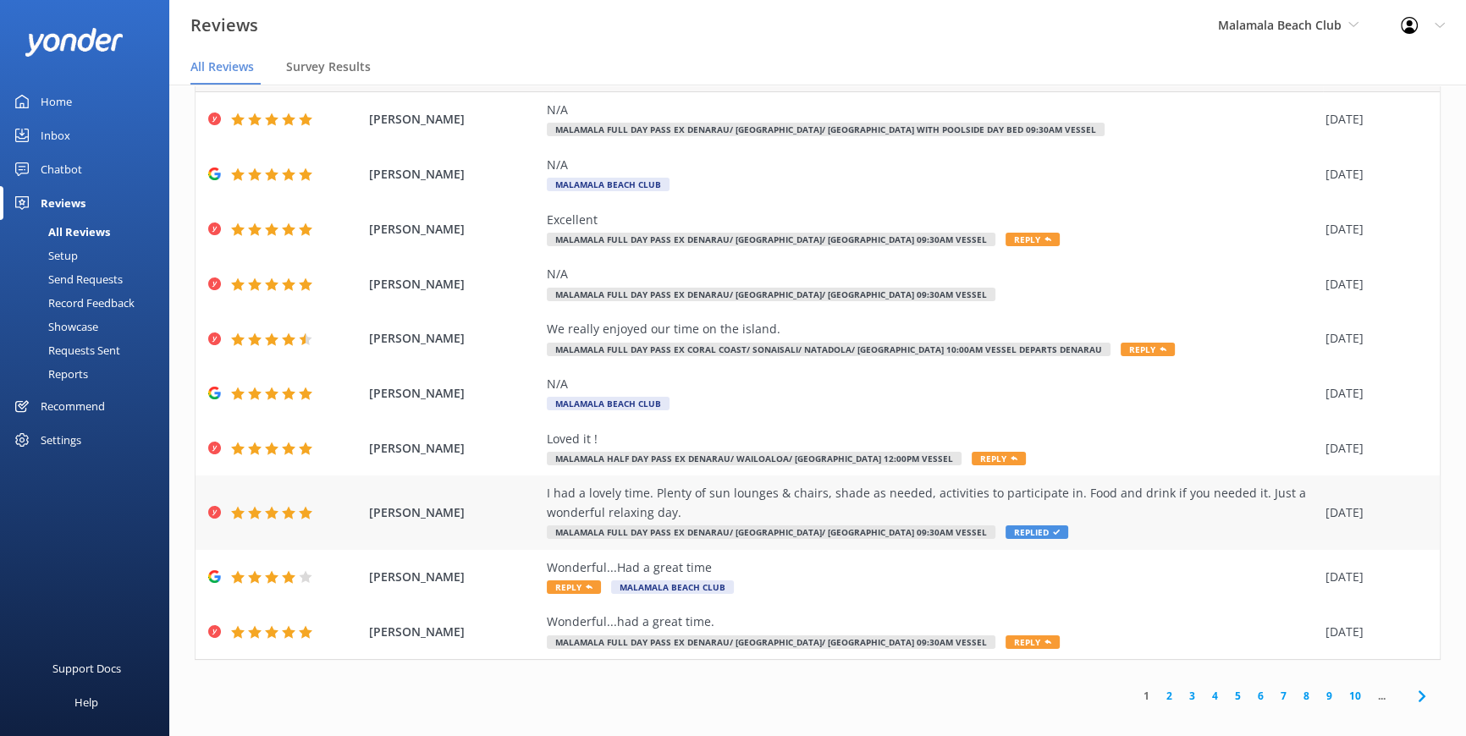
scroll to position [34, 0]
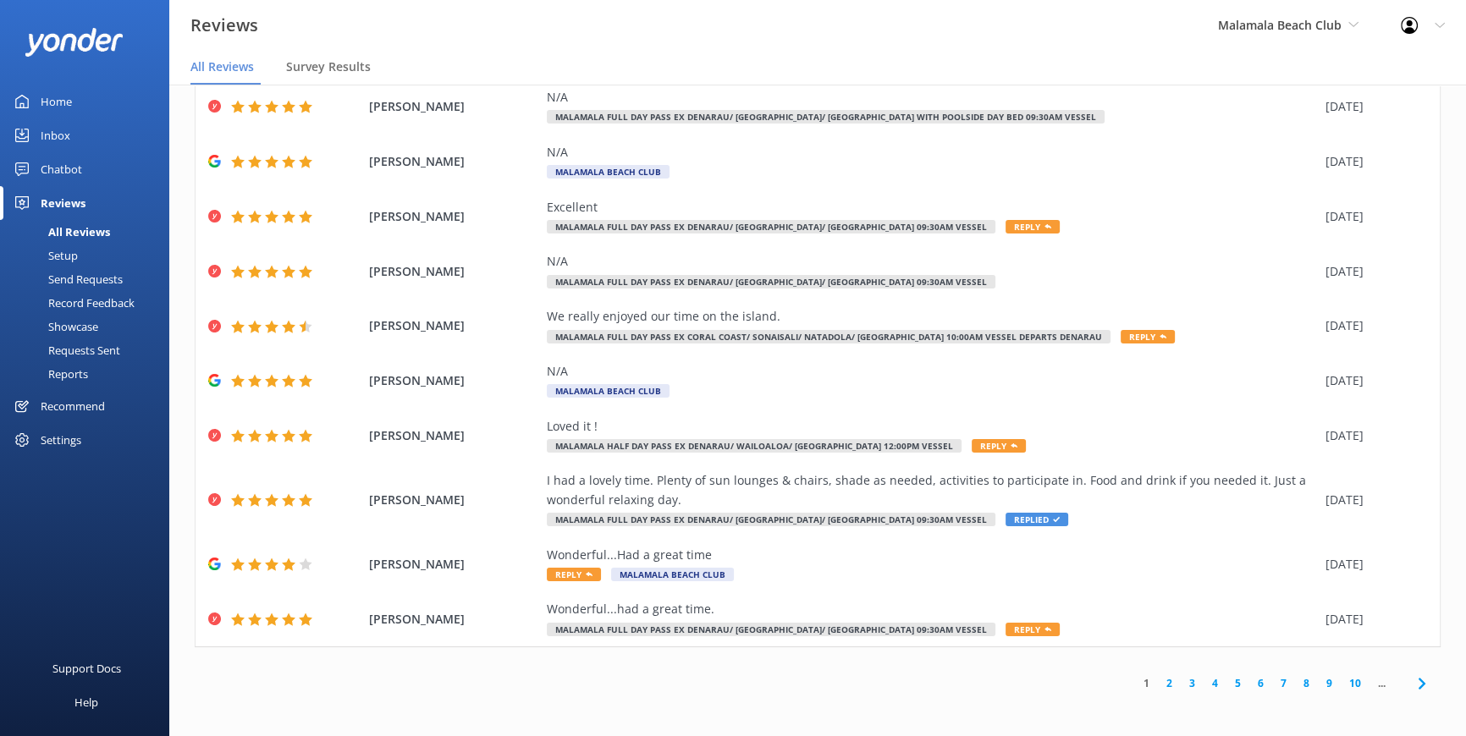
click at [1135, 681] on link "1" at bounding box center [1146, 683] width 23 height 16
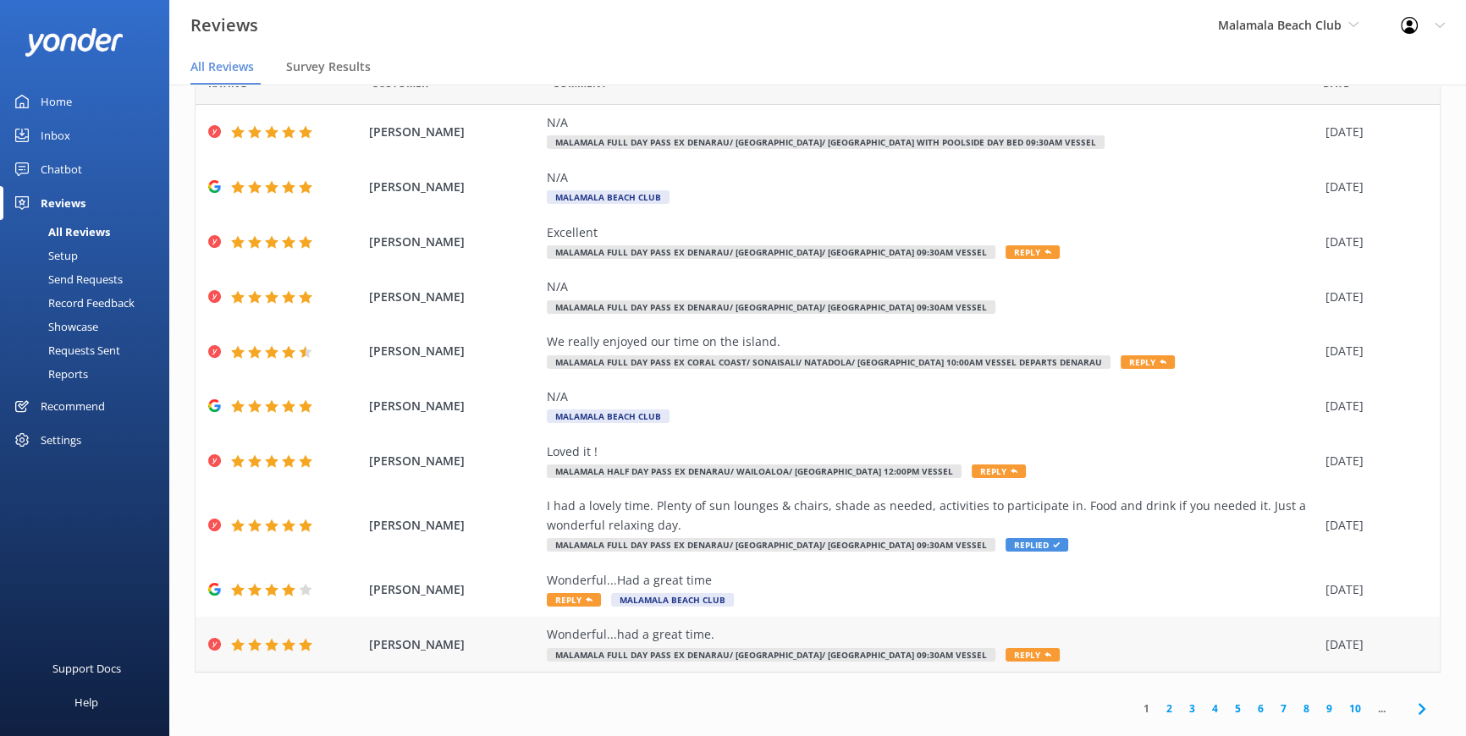
scroll to position [74, 0]
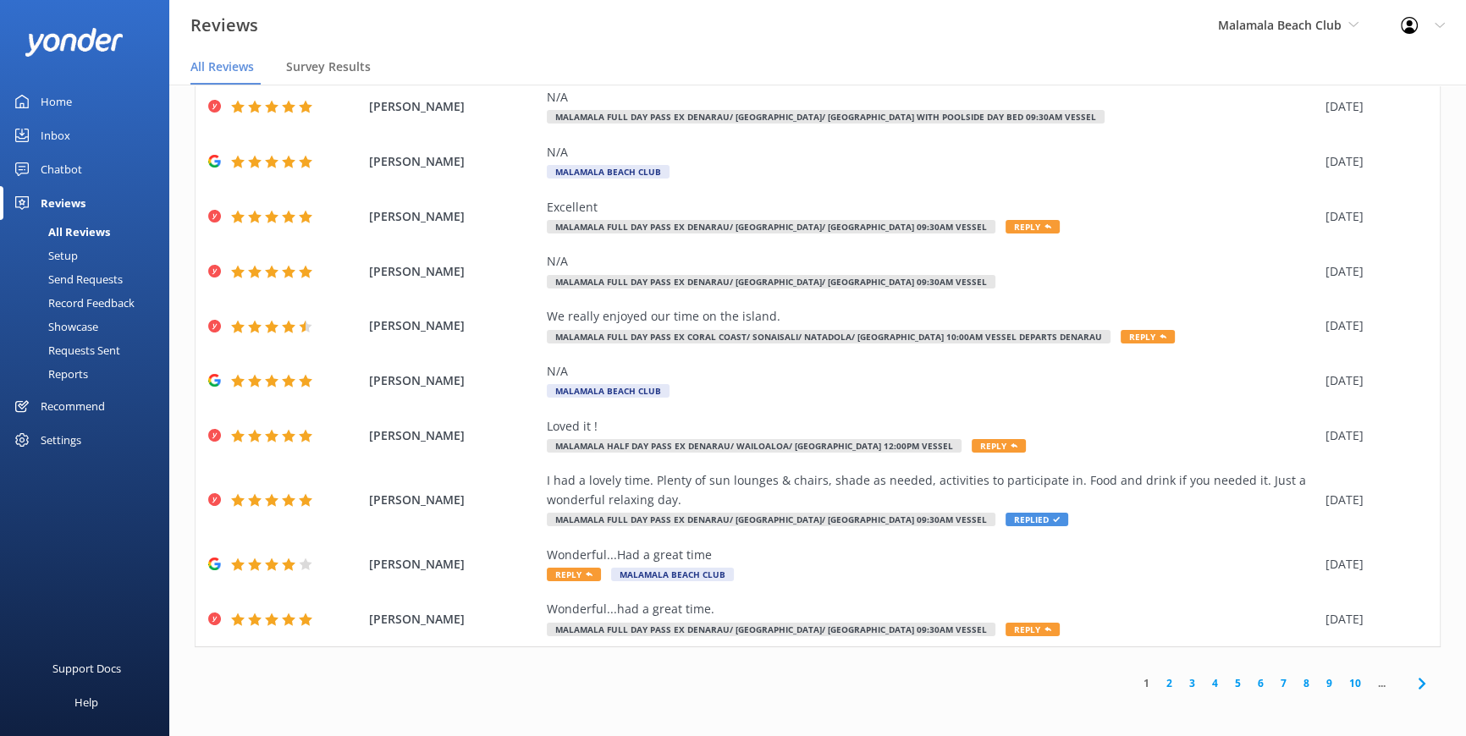
click at [1158, 681] on link "2" at bounding box center [1169, 683] width 23 height 16
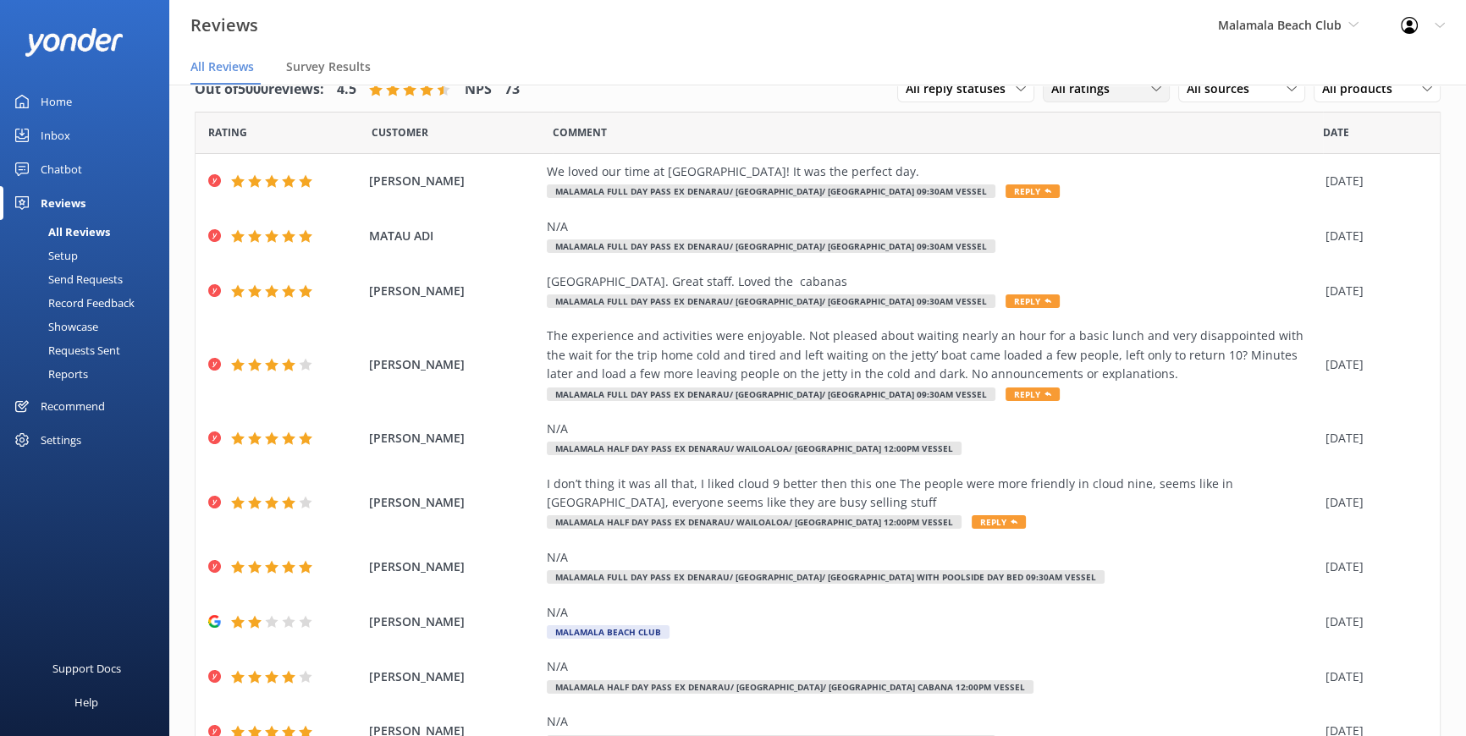
click at [1094, 93] on span "All ratings" at bounding box center [1085, 89] width 69 height 19
click at [1096, 234] on div "Detractors" at bounding box center [1106, 226] width 78 height 17
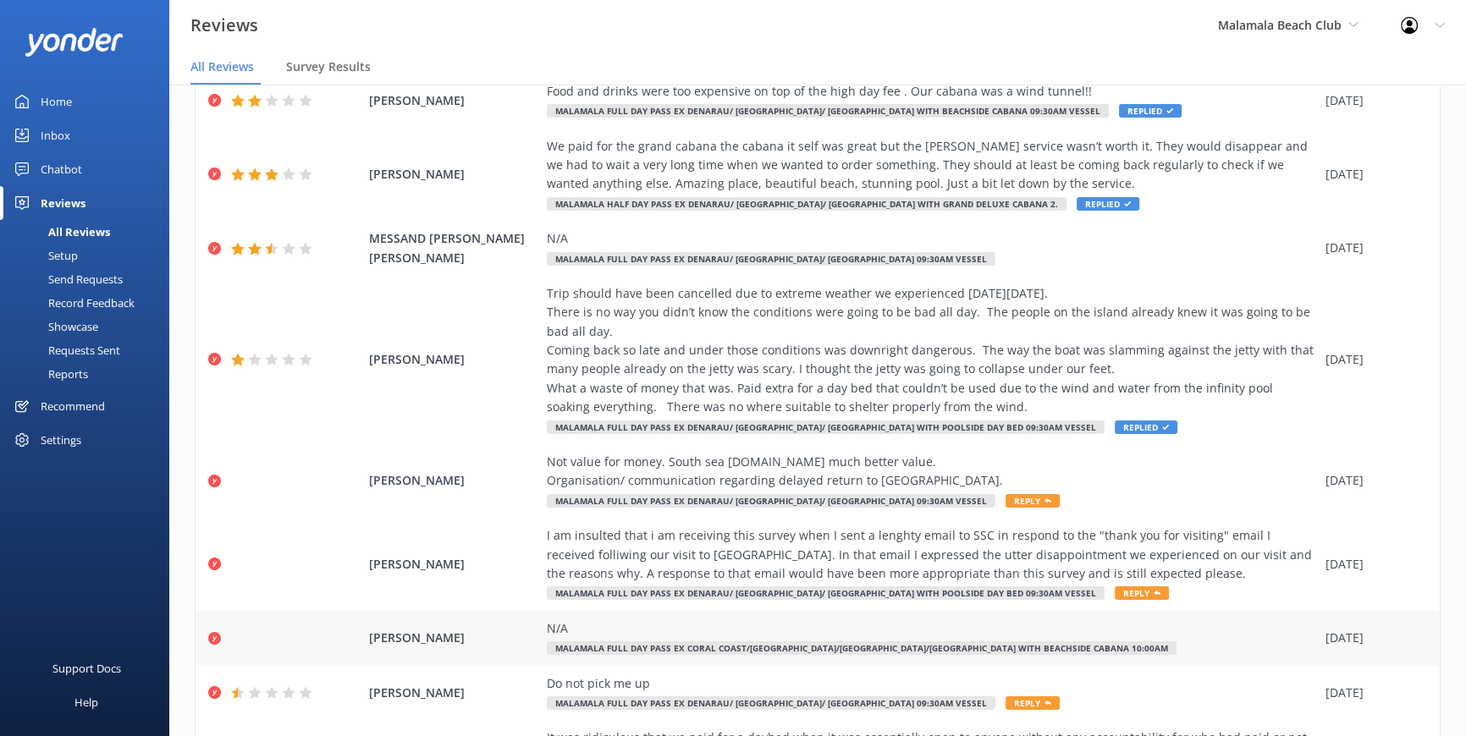
scroll to position [302, 0]
